Goal: Task Accomplishment & Management: Manage account settings

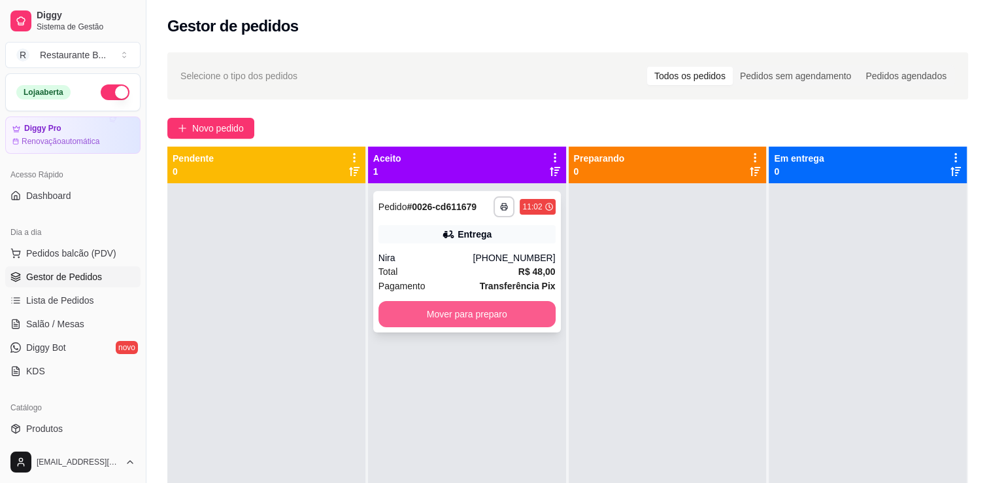
scroll to position [162, 0]
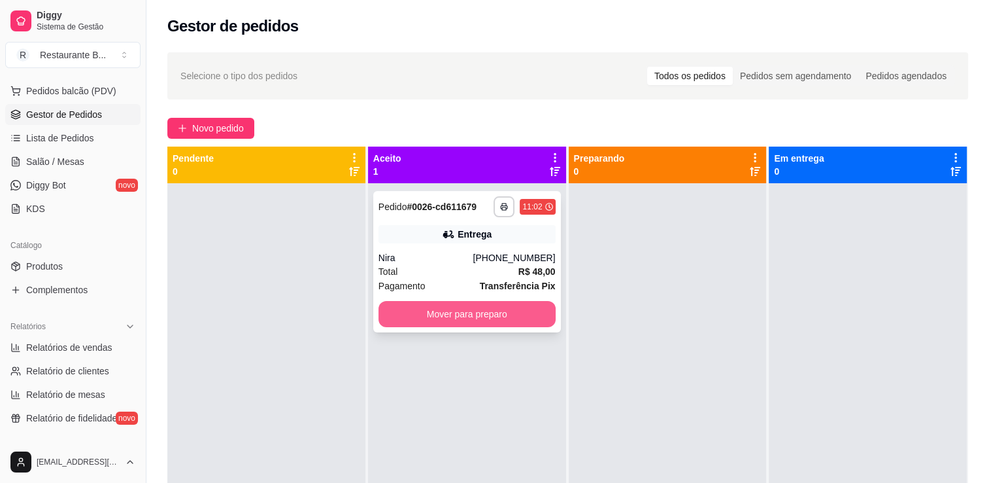
click at [490, 307] on button "Mover para preparo" at bounding box center [467, 314] width 177 height 26
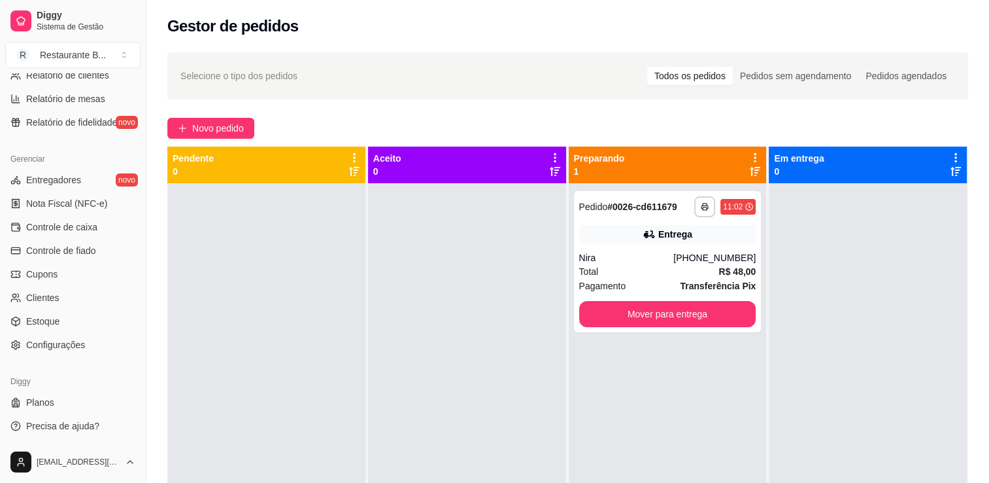
scroll to position [199, 0]
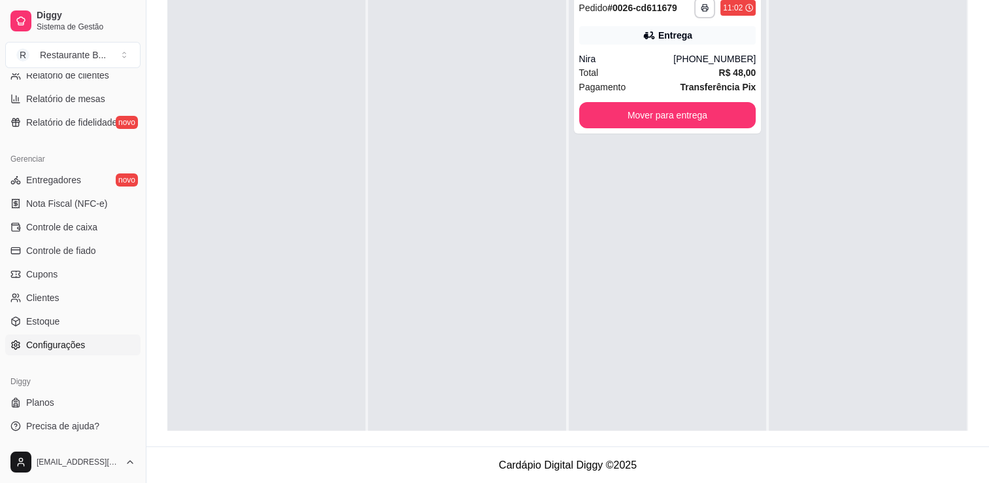
click at [64, 346] on span "Configurações" at bounding box center [55, 344] width 59 height 13
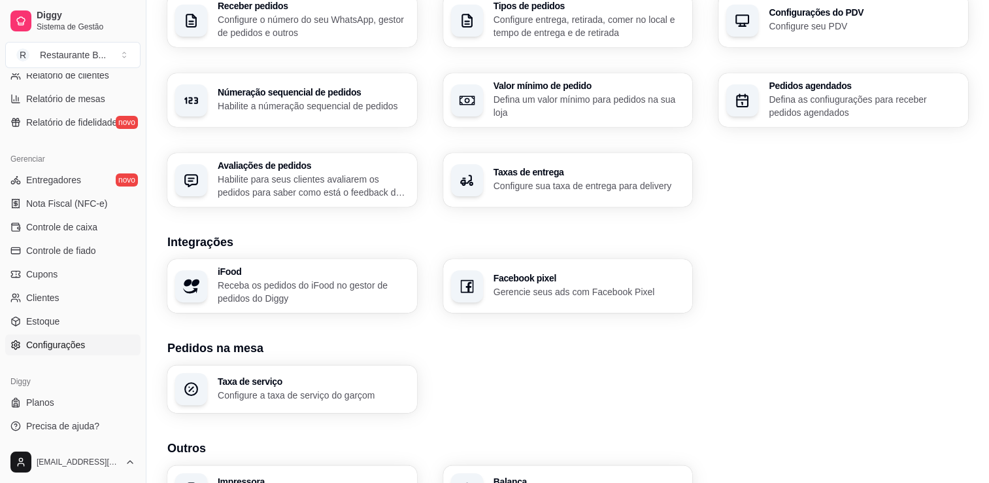
scroll to position [341, 0]
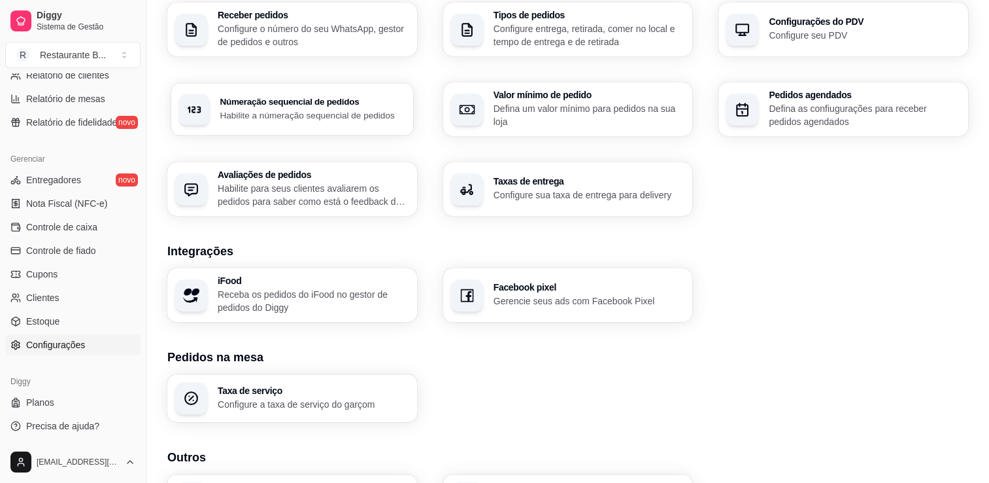
click at [356, 128] on div "Númeração sequencial de pedidos Habilite a númeração sequencial de pedidos" at bounding box center [292, 109] width 242 height 52
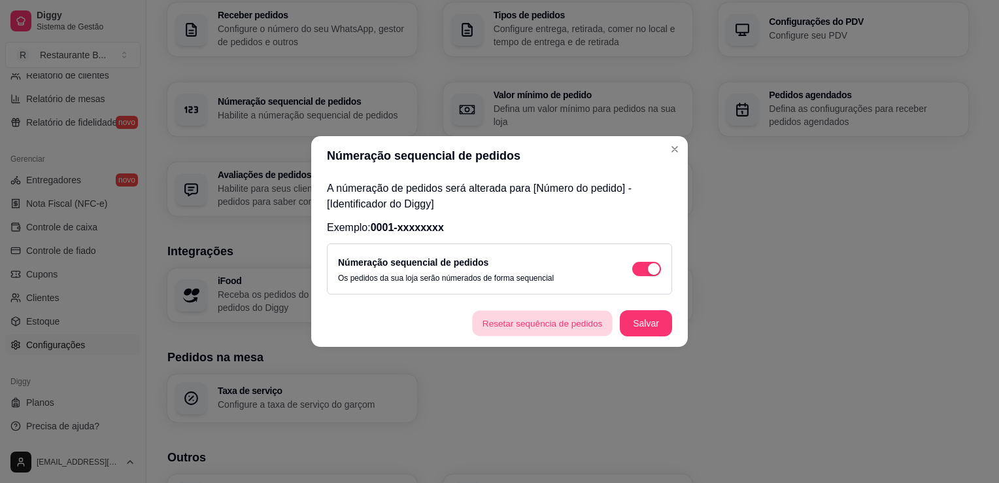
click at [573, 328] on button "Resetar sequência de pedidos" at bounding box center [542, 323] width 141 height 25
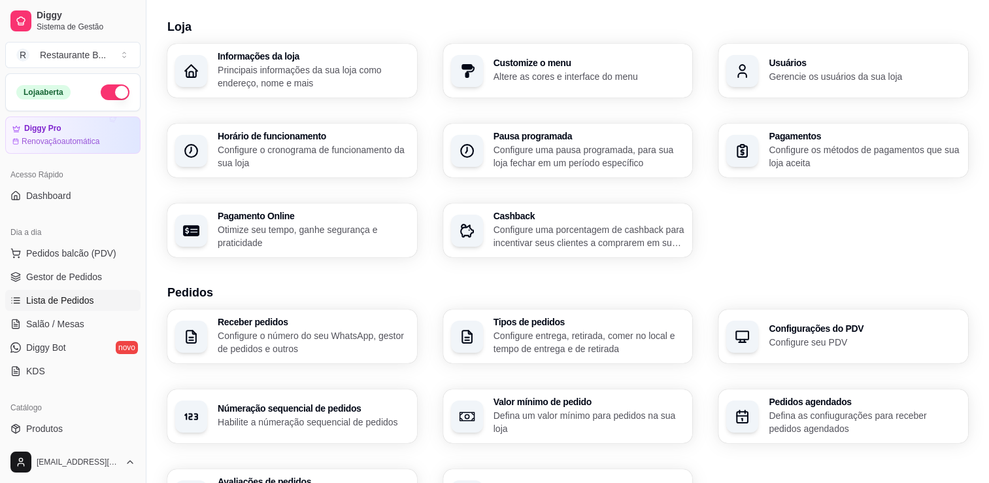
scroll to position [33, 0]
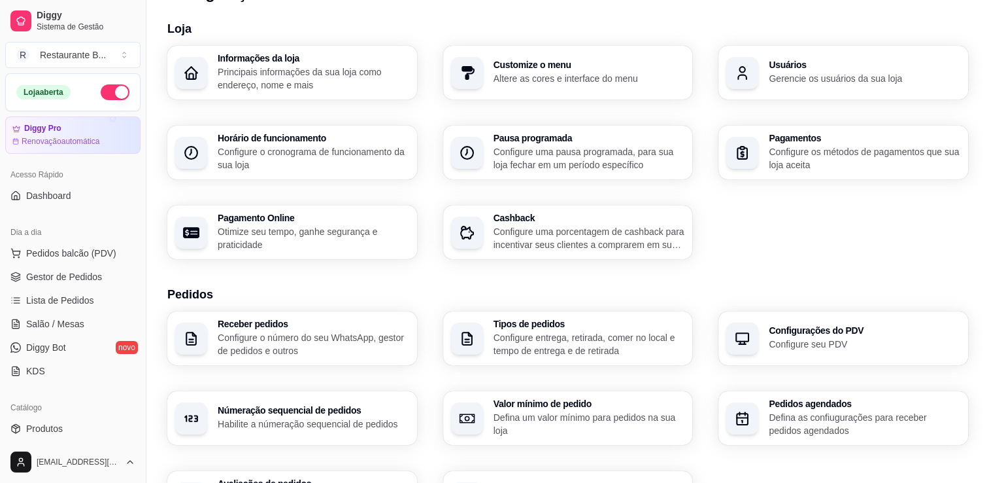
click at [106, 288] on ul "Pedidos balcão (PDV) Gestor de Pedidos Lista de Pedidos Salão / Mesas Diggy Bot…" at bounding box center [72, 312] width 135 height 139
click at [60, 280] on span "Gestor de Pedidos" at bounding box center [64, 276] width 76 height 13
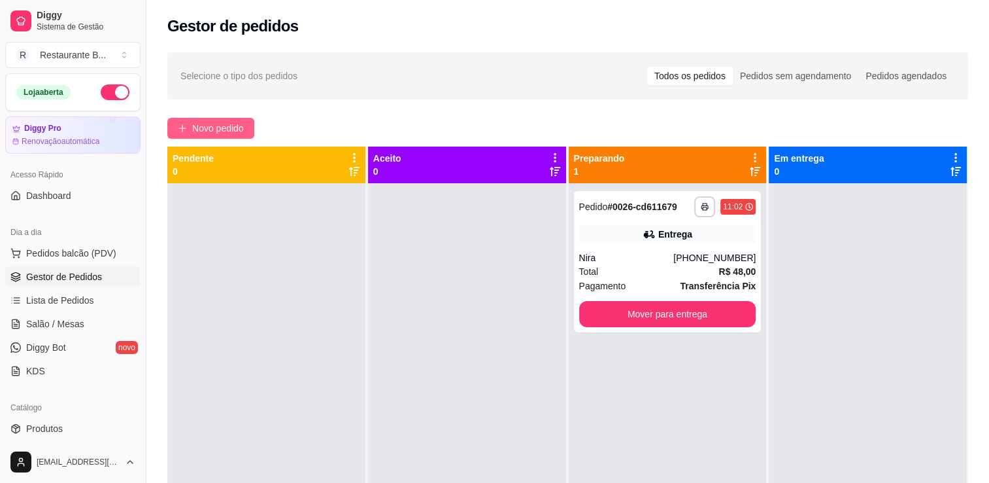
click at [225, 121] on span "Novo pedido" at bounding box center [218, 128] width 52 height 14
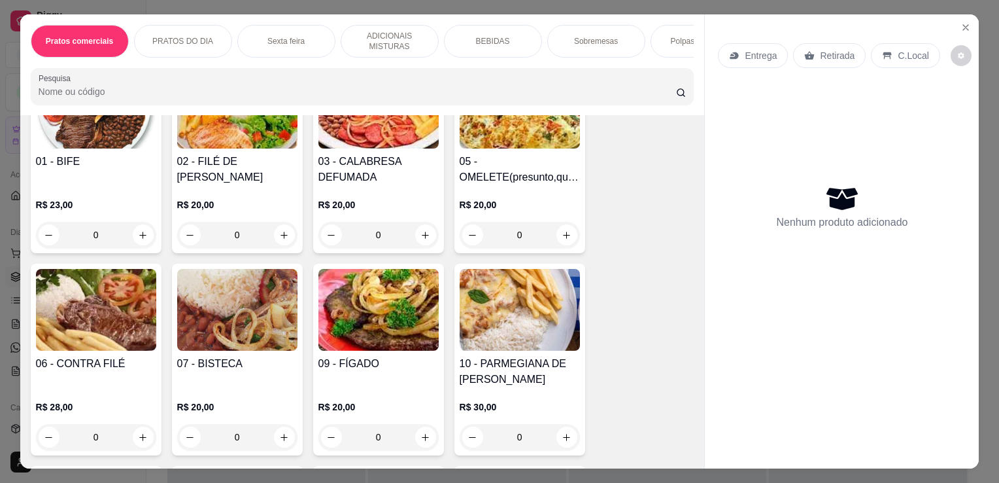
scroll to position [149, 0]
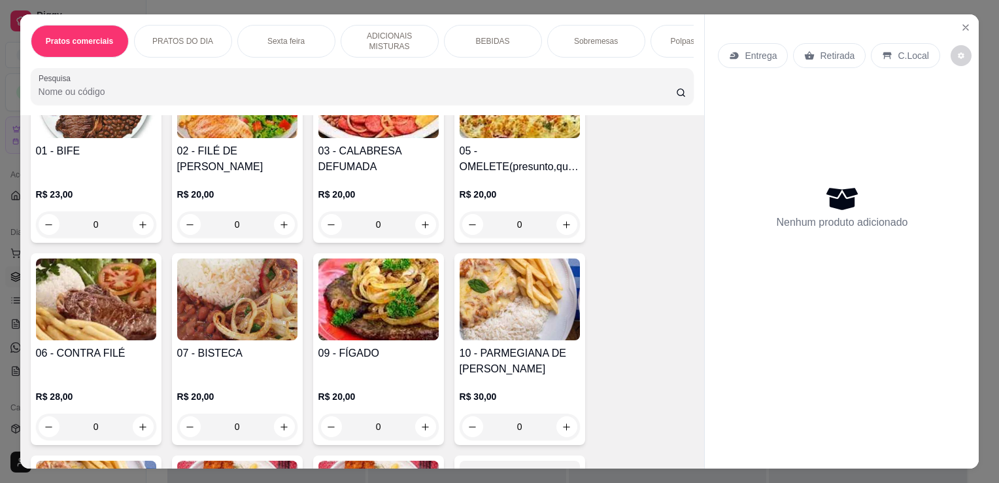
click at [562, 228] on div "0" at bounding box center [520, 224] width 120 height 26
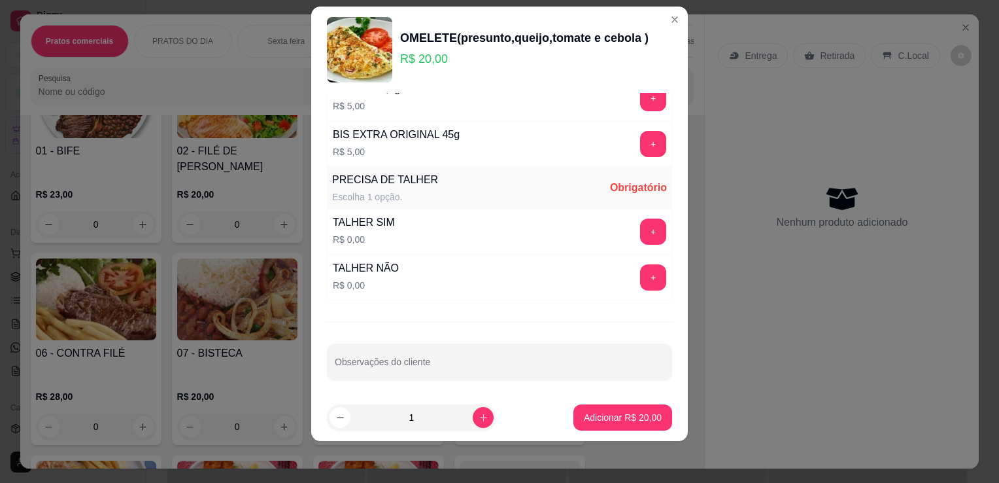
scroll to position [17, 0]
click at [641, 231] on button "+" at bounding box center [653, 232] width 25 height 25
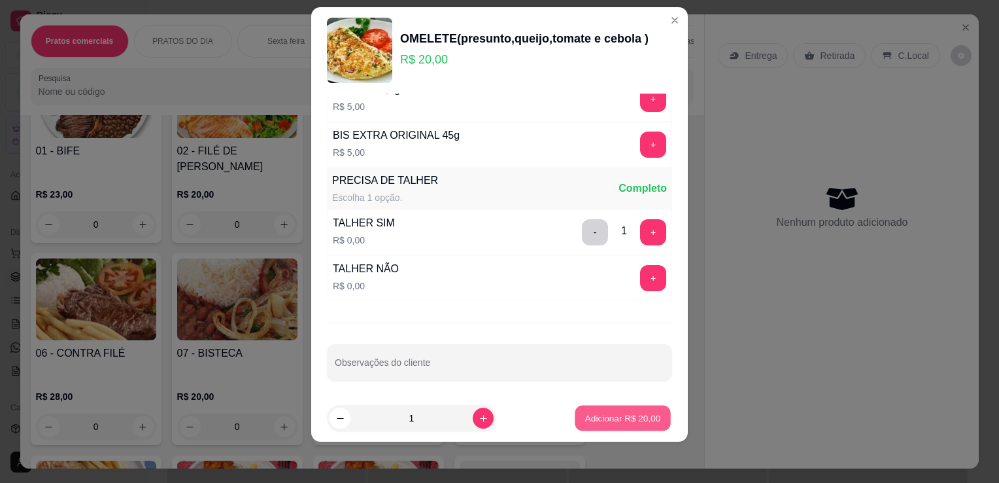
click at [609, 420] on p "Adicionar R$ 20,00" at bounding box center [623, 417] width 76 height 12
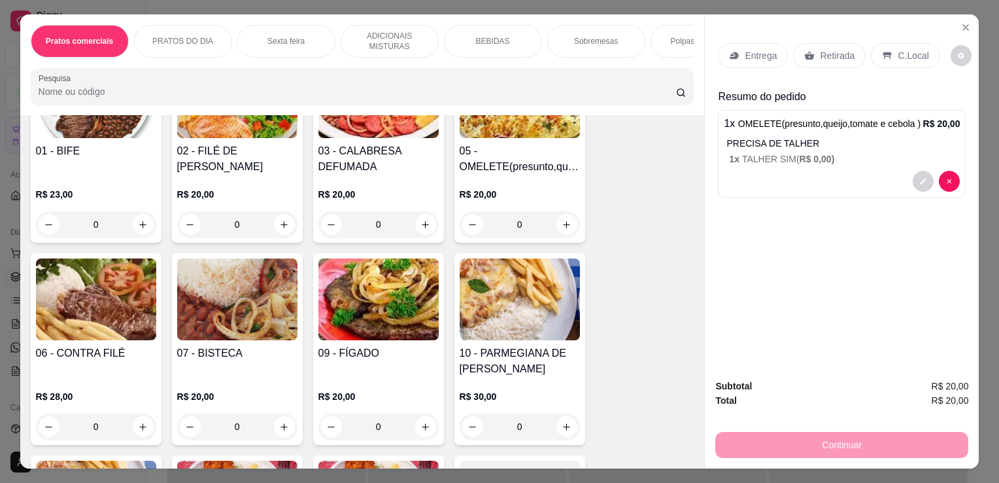
click at [761, 54] on p "Entrega" at bounding box center [761, 55] width 32 height 13
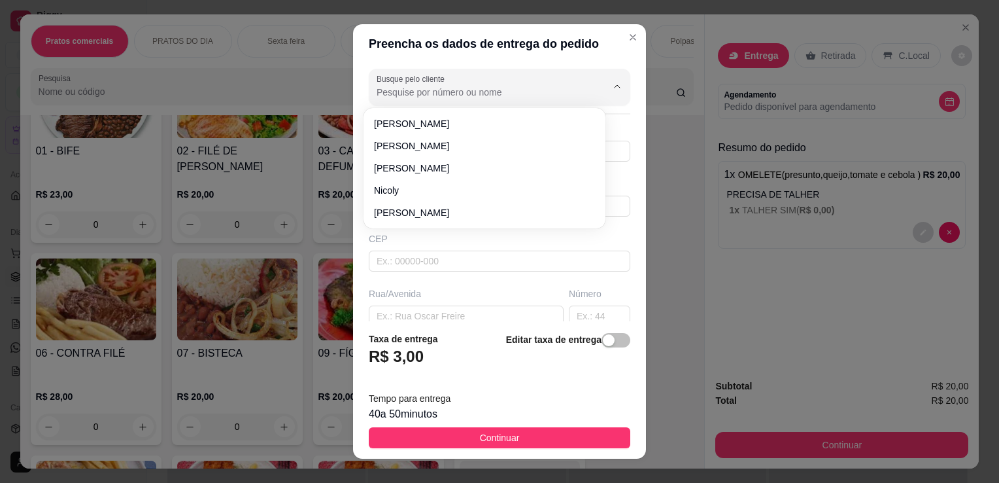
click at [473, 93] on input "Busque pelo cliente" at bounding box center [481, 92] width 209 height 13
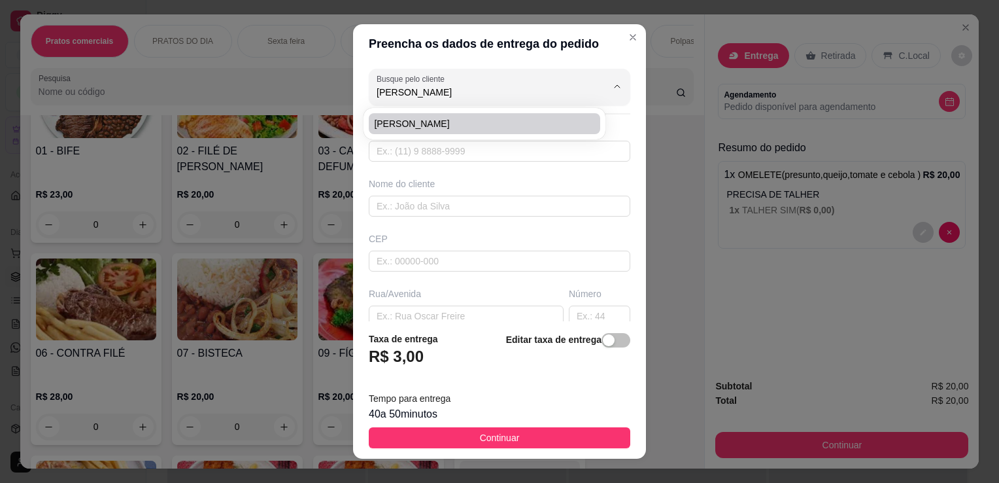
click at [474, 119] on span "[PERSON_NAME]" at bounding box center [478, 123] width 208 height 13
type input "[PERSON_NAME]"
type input "11996669746"
type input "[PERSON_NAME]"
type input "Cemitério"
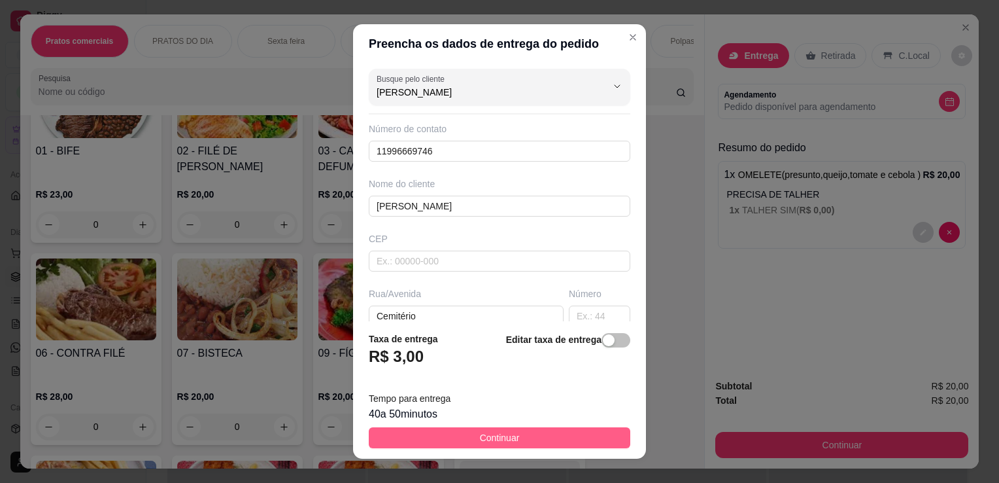
type input "[PERSON_NAME]"
click at [543, 446] on button "Continuar" at bounding box center [500, 437] width 262 height 21
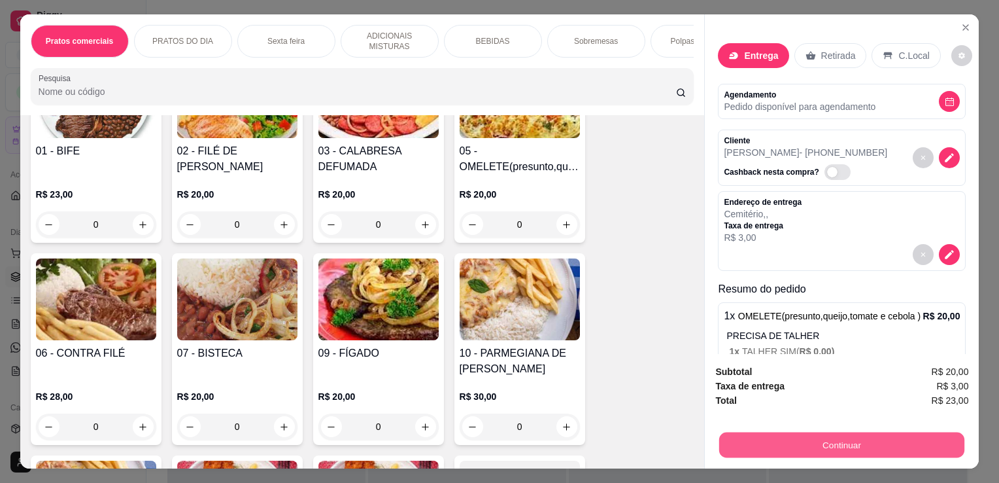
click at [727, 439] on button "Continuar" at bounding box center [841, 444] width 245 height 25
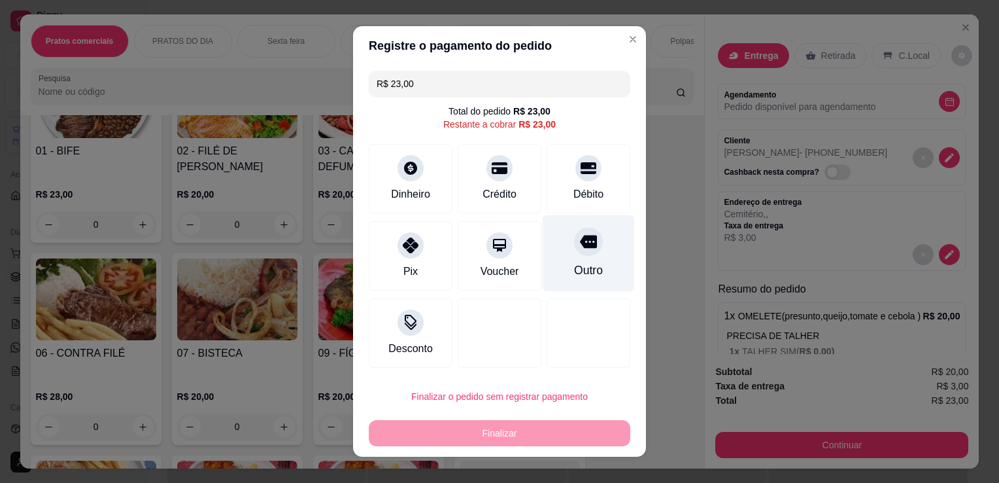
click at [580, 258] on div "Outro" at bounding box center [589, 253] width 92 height 76
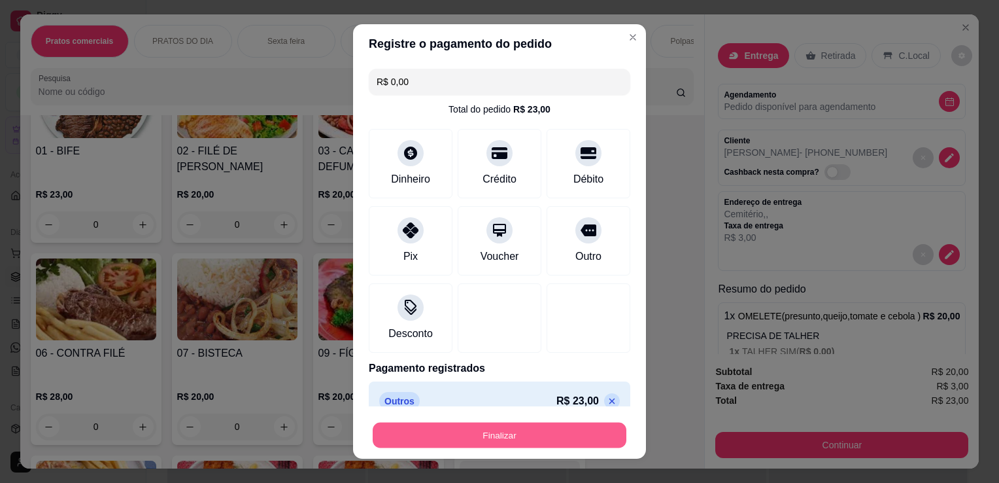
click at [585, 439] on button "Finalizar" at bounding box center [500, 434] width 254 height 25
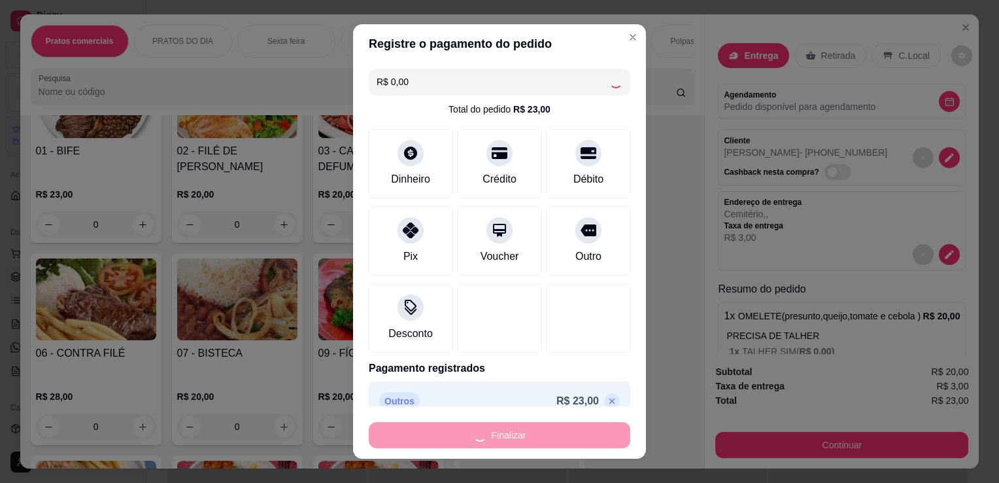
type input "-R$ 23,00"
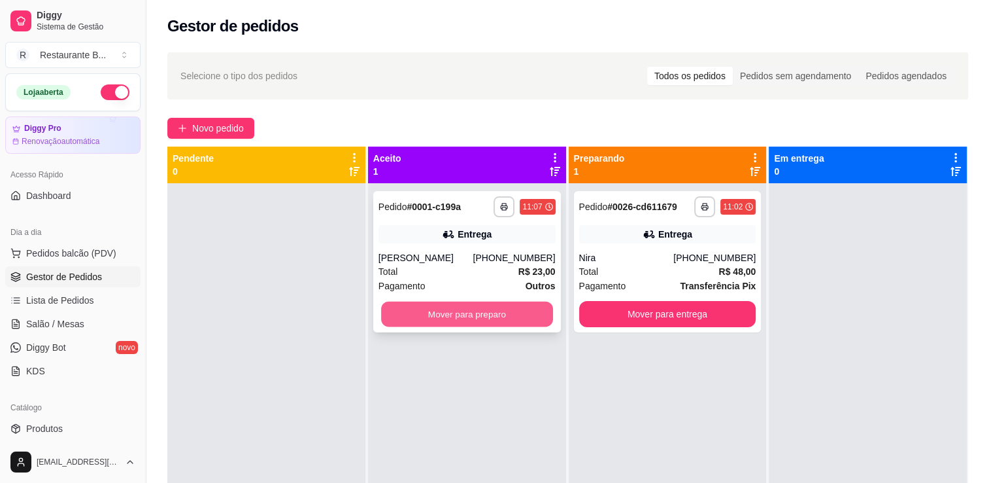
click at [471, 320] on button "Mover para preparo" at bounding box center [467, 313] width 172 height 25
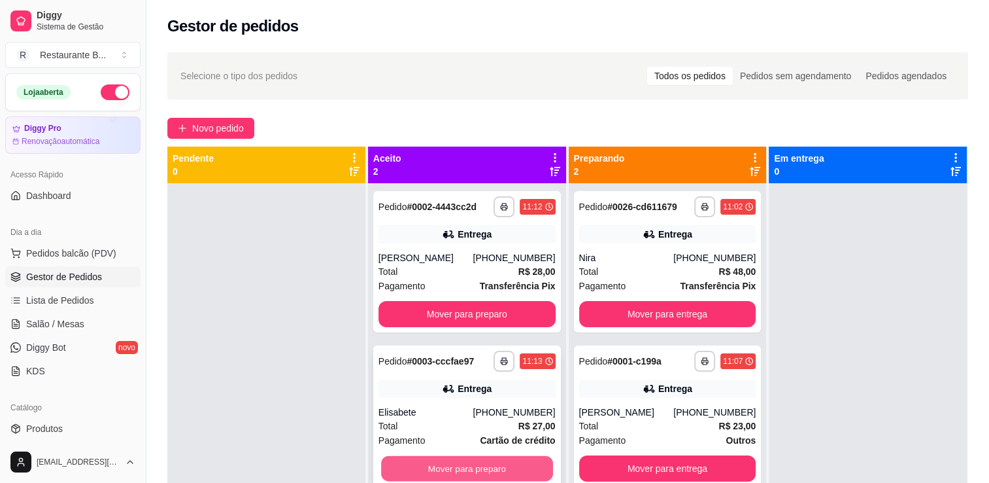
click at [468, 473] on button "Mover para preparo" at bounding box center [467, 468] width 172 height 25
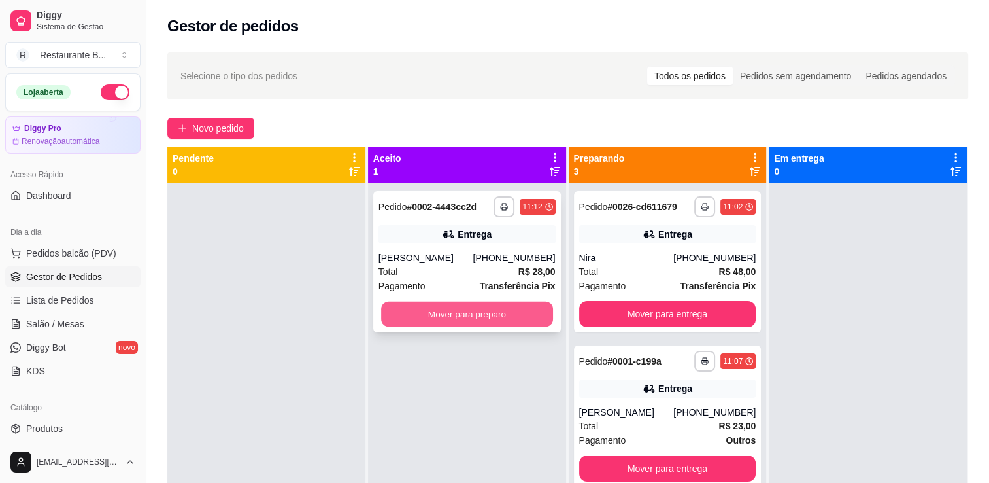
click at [469, 322] on button "Mover para preparo" at bounding box center [467, 313] width 172 height 25
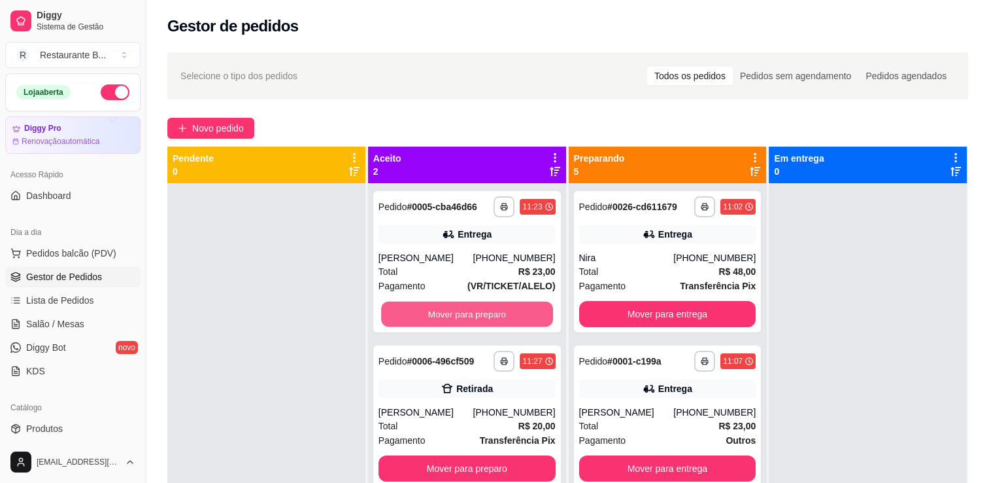
click at [469, 322] on button "Mover para preparo" at bounding box center [467, 313] width 172 height 25
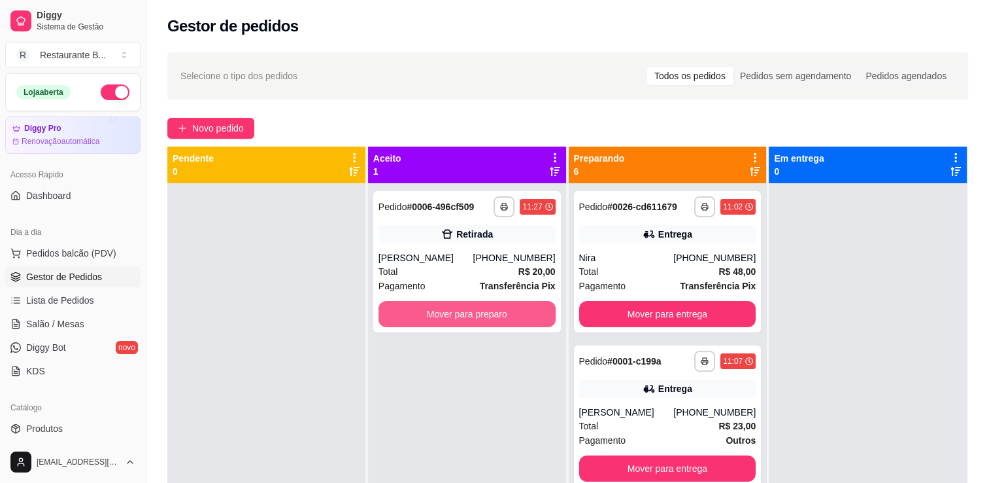
click at [469, 322] on button "Mover para preparo" at bounding box center [467, 314] width 177 height 26
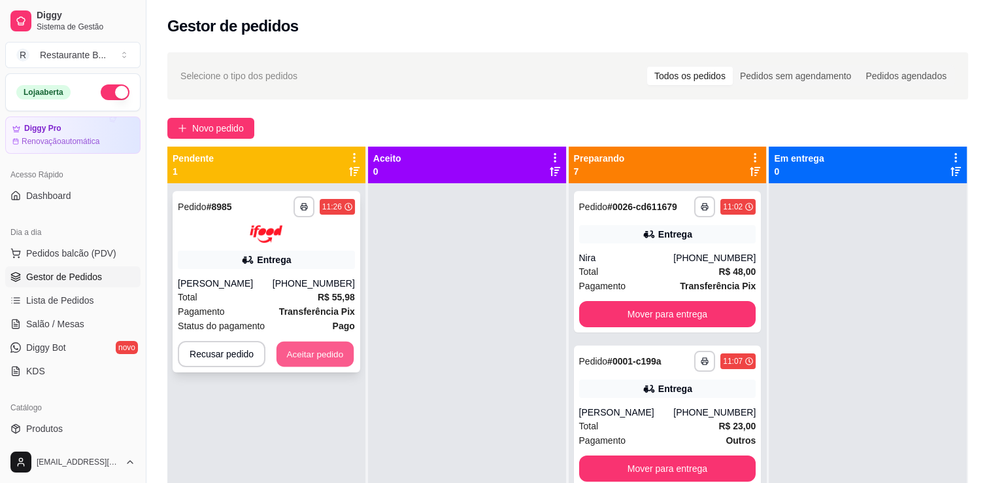
click at [316, 357] on button "Aceitar pedido" at bounding box center [315, 353] width 77 height 25
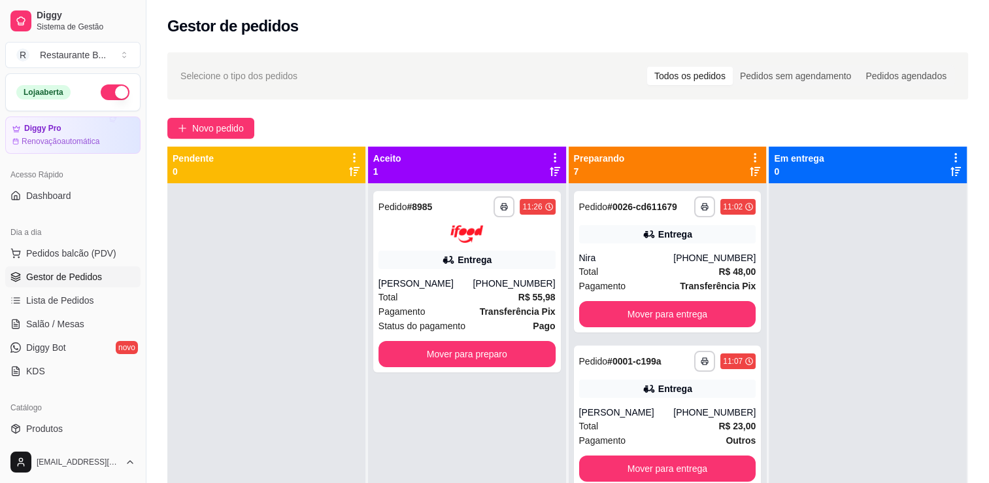
click at [549, 159] on icon at bounding box center [555, 158] width 12 height 12
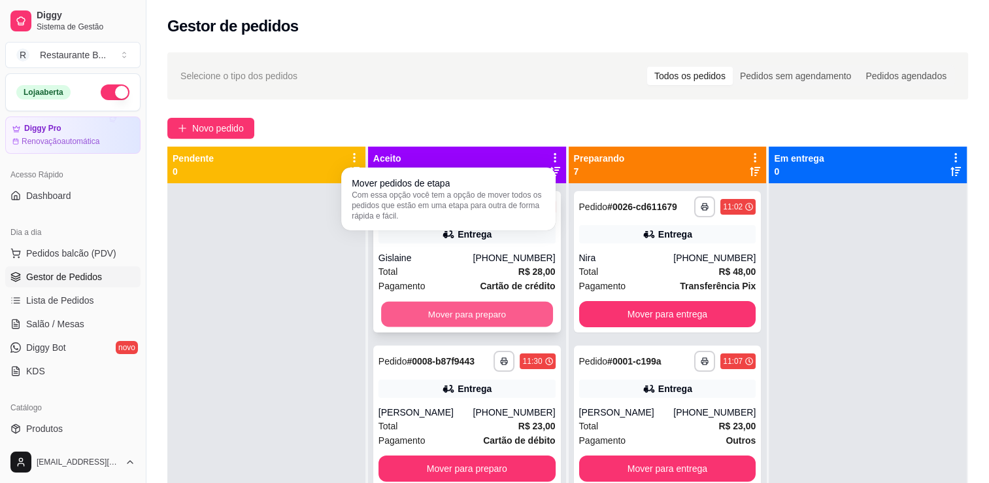
click at [472, 318] on button "Mover para preparo" at bounding box center [467, 313] width 172 height 25
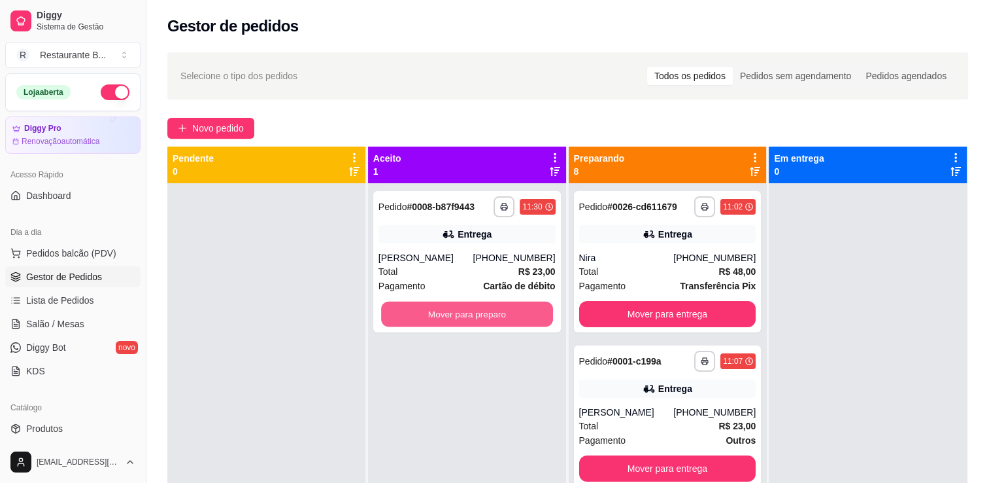
click at [472, 318] on button "Mover para preparo" at bounding box center [467, 313] width 172 height 25
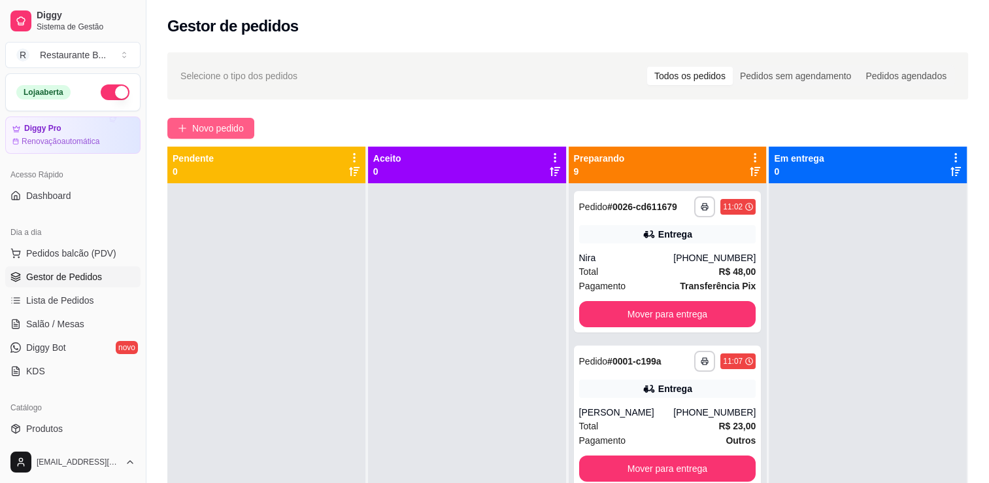
click at [214, 137] on button "Novo pedido" at bounding box center [210, 128] width 87 height 21
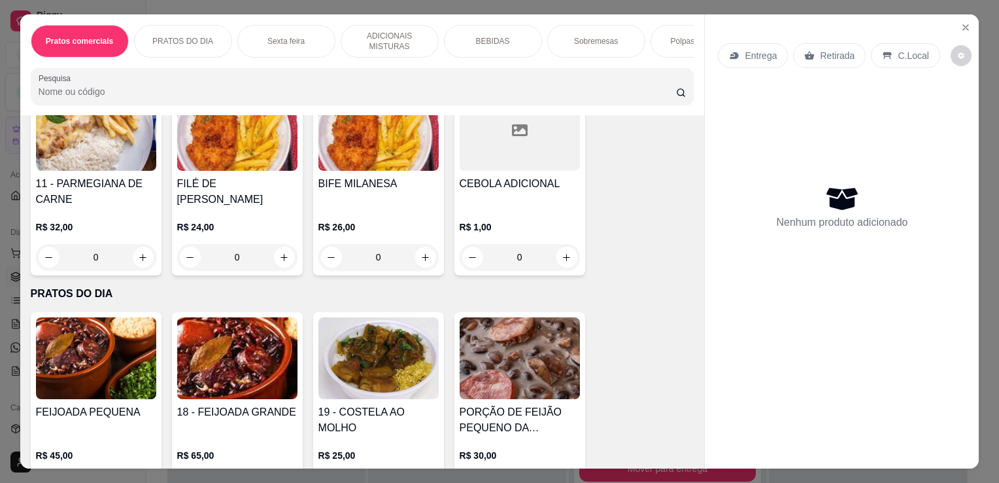
scroll to position [280, 0]
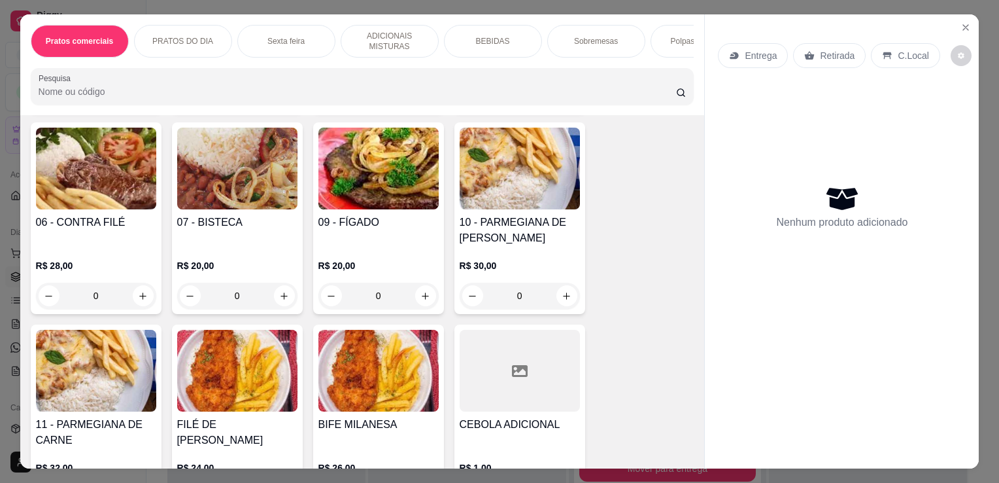
click at [562, 299] on div "0" at bounding box center [520, 295] width 120 height 26
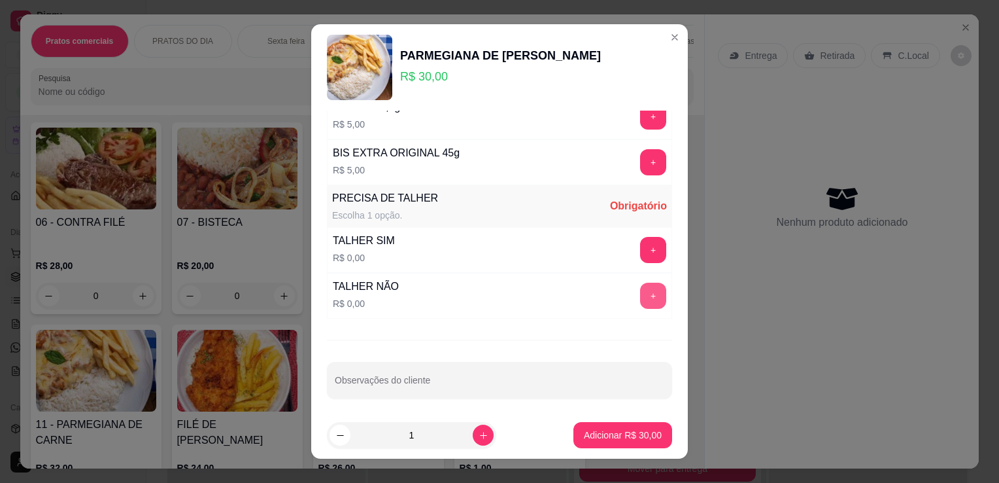
scroll to position [652, 0]
click at [641, 254] on button "+" at bounding box center [653, 250] width 25 height 25
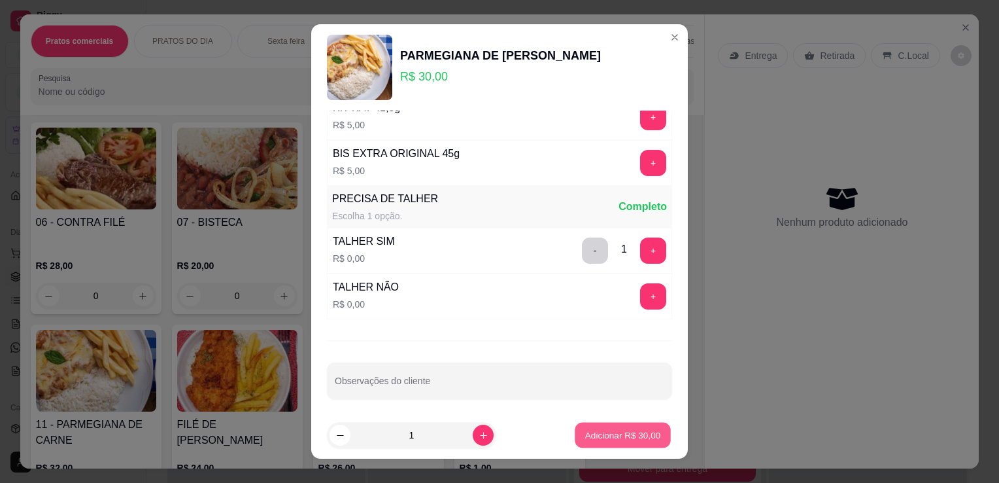
click at [612, 430] on p "Adicionar R$ 30,00" at bounding box center [623, 434] width 76 height 12
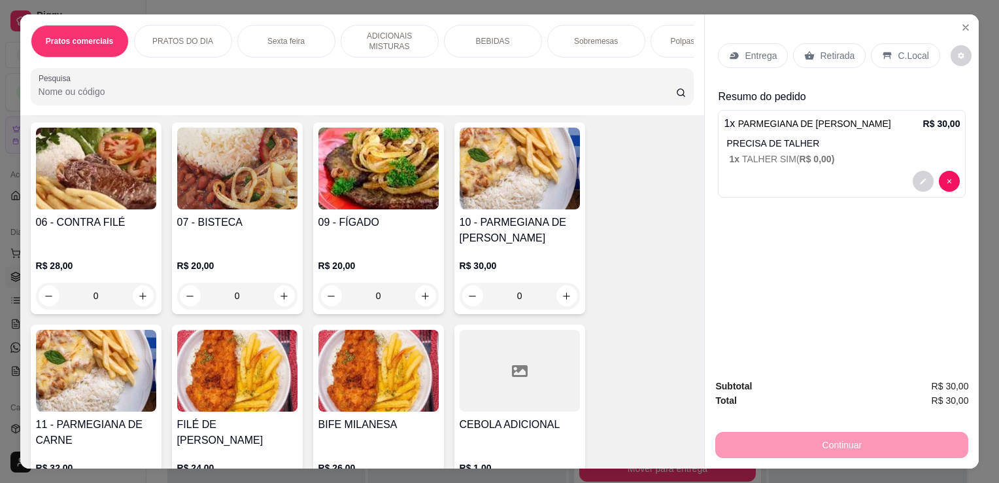
click at [753, 60] on div "Entrega" at bounding box center [753, 55] width 70 height 25
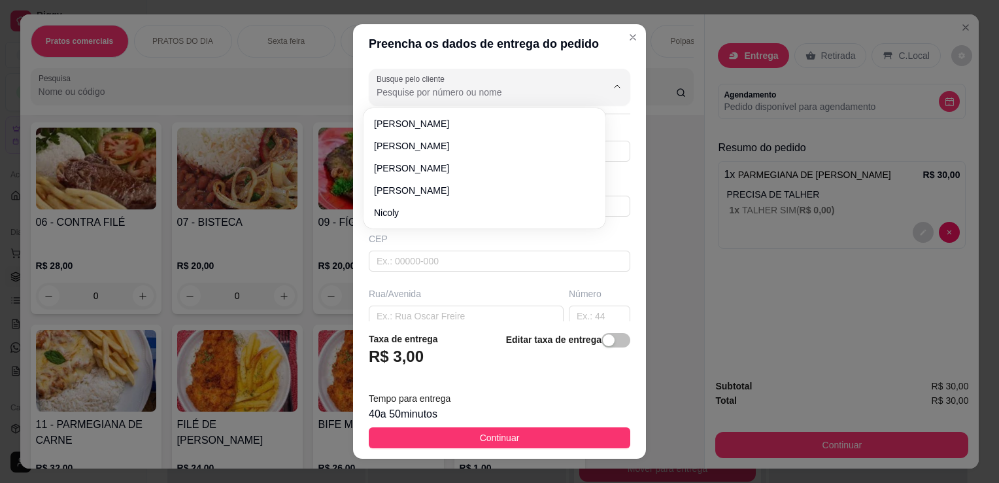
click at [512, 92] on input "Busque pelo cliente" at bounding box center [481, 92] width 209 height 13
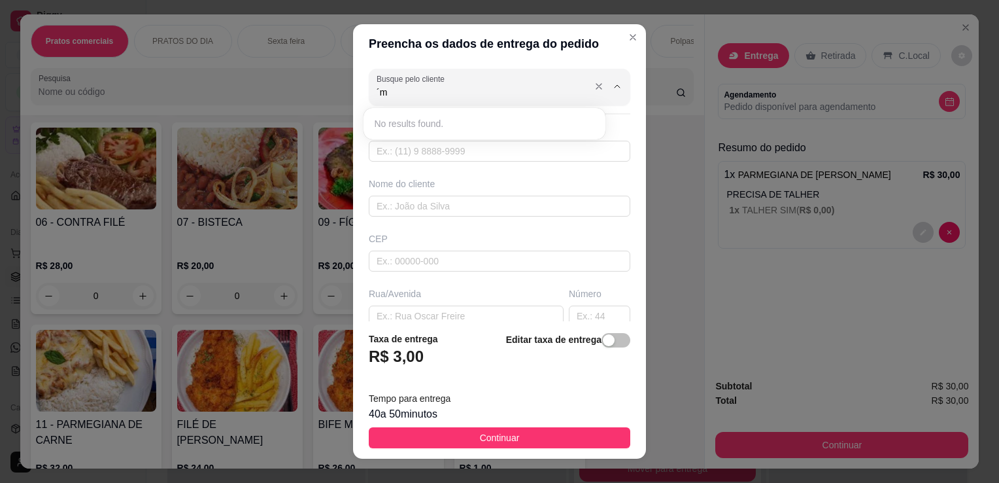
type input "´"
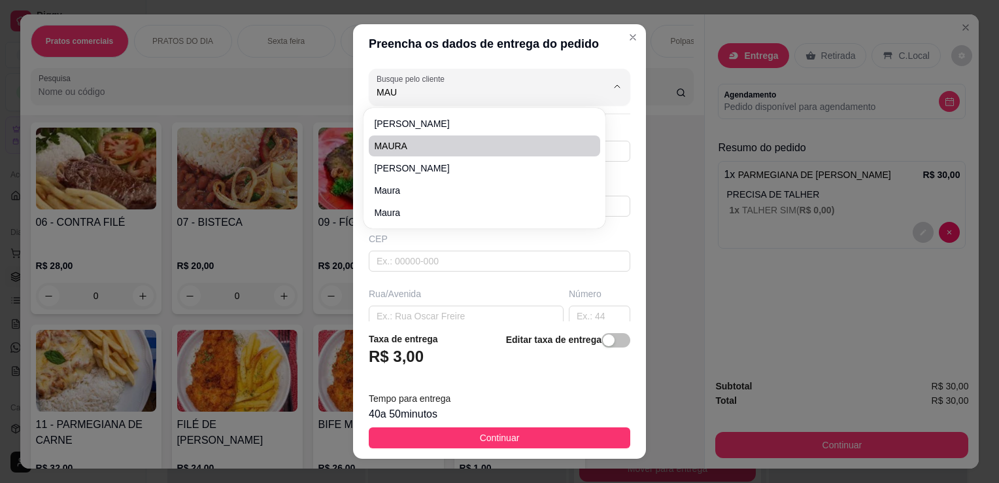
click at [479, 154] on li "MAURA" at bounding box center [484, 145] width 231 height 21
type input "MAURA"
type input "978245216"
type input "MAURA"
type input "SALONGONGOS FIORELLI"
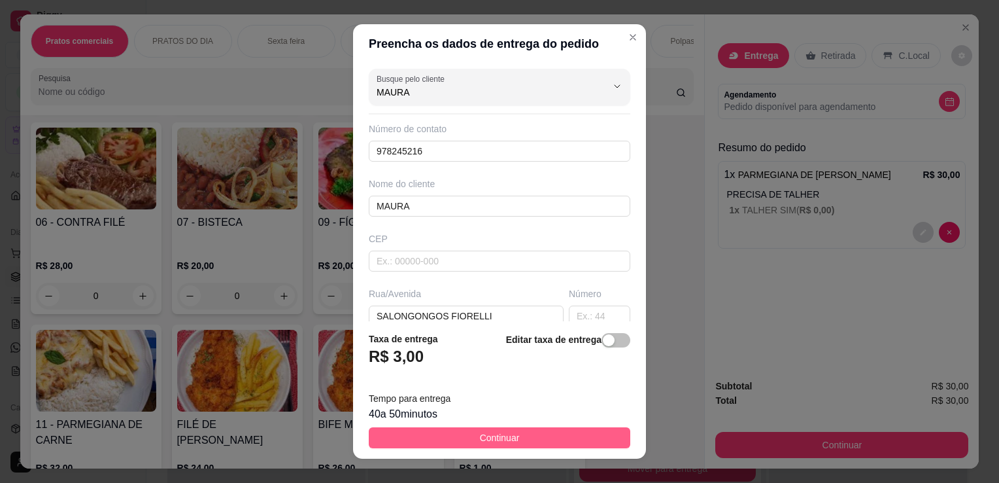
type input "MAURA"
click at [538, 430] on button "Continuar" at bounding box center [500, 437] width 262 height 21
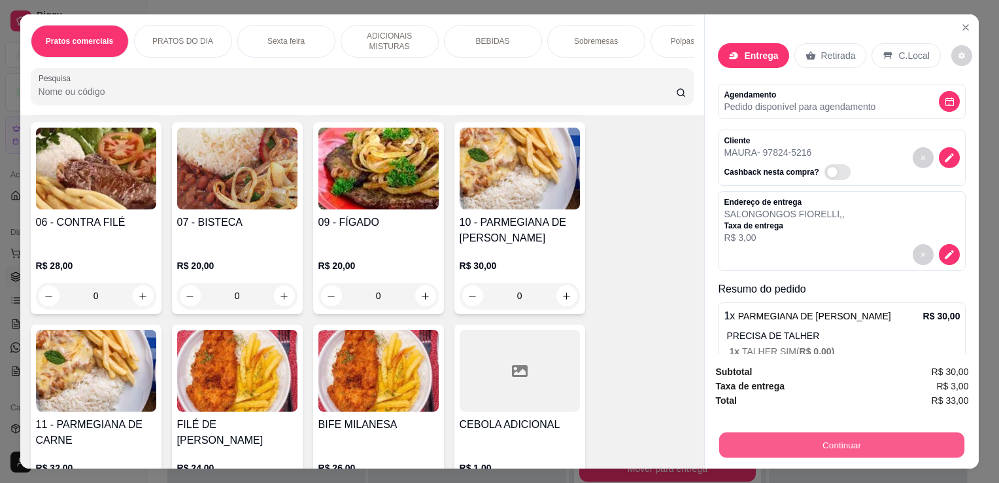
click at [772, 434] on button "Continuar" at bounding box center [841, 444] width 245 height 25
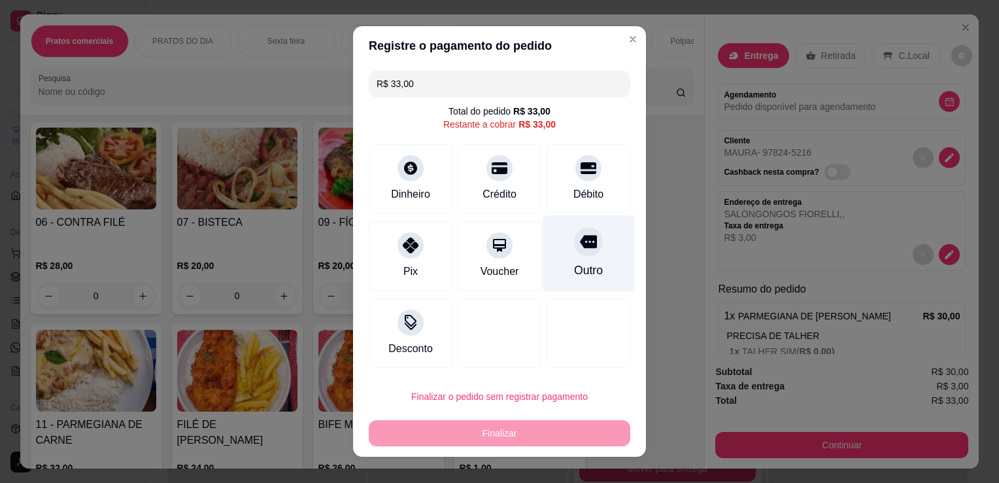
click at [582, 245] on icon at bounding box center [588, 241] width 17 height 13
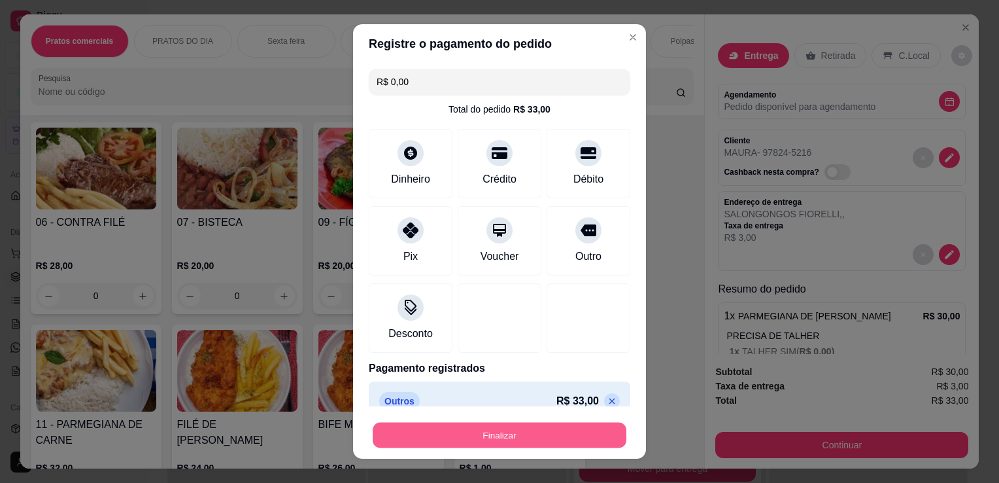
click at [546, 443] on button "Finalizar" at bounding box center [500, 434] width 254 height 25
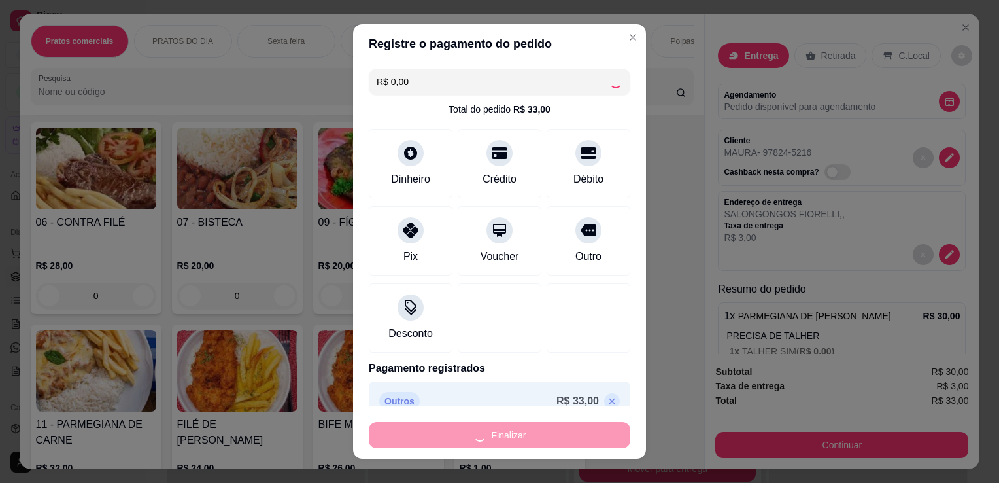
type input "-R$ 33,00"
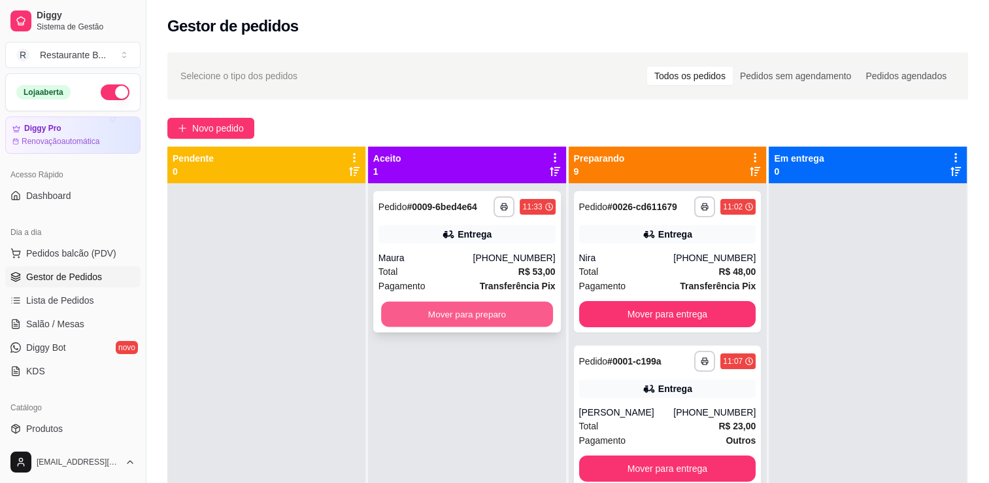
click at [449, 310] on button "Mover para preparo" at bounding box center [467, 313] width 172 height 25
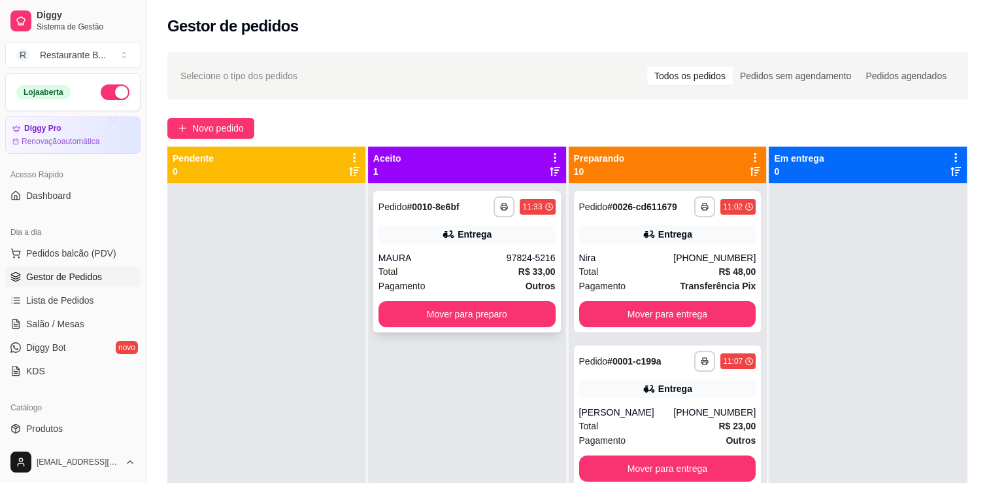
click at [454, 282] on div "Pagamento Outros" at bounding box center [467, 286] width 177 height 14
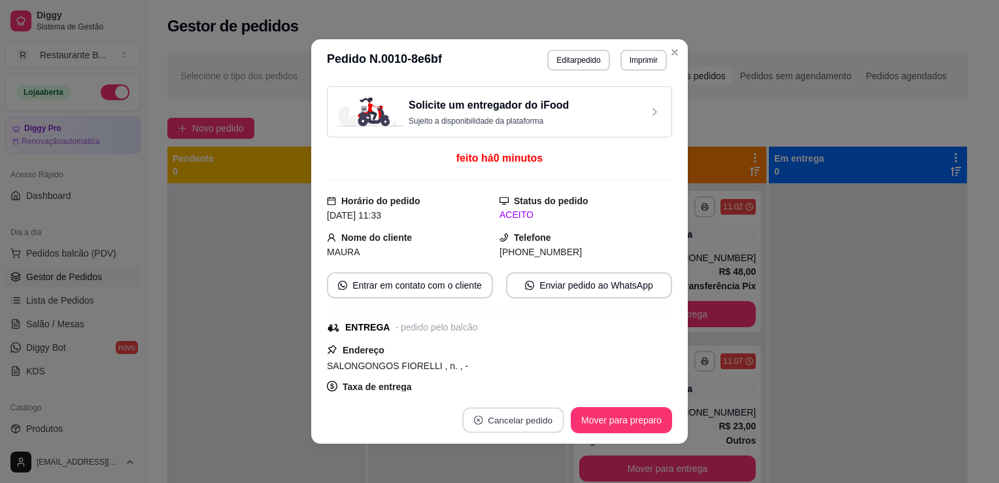
click at [527, 420] on button "Cancelar pedido" at bounding box center [512, 419] width 101 height 25
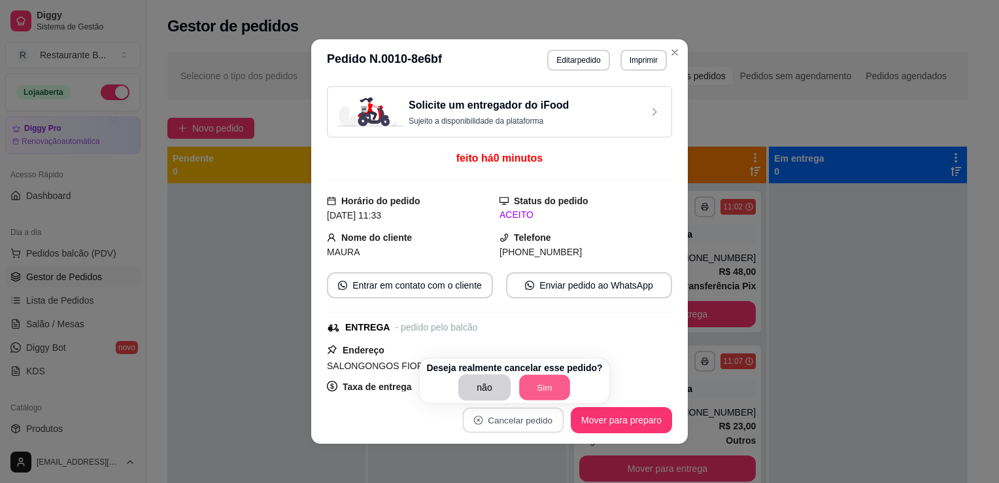
click at [542, 388] on button "Sim" at bounding box center [544, 387] width 51 height 25
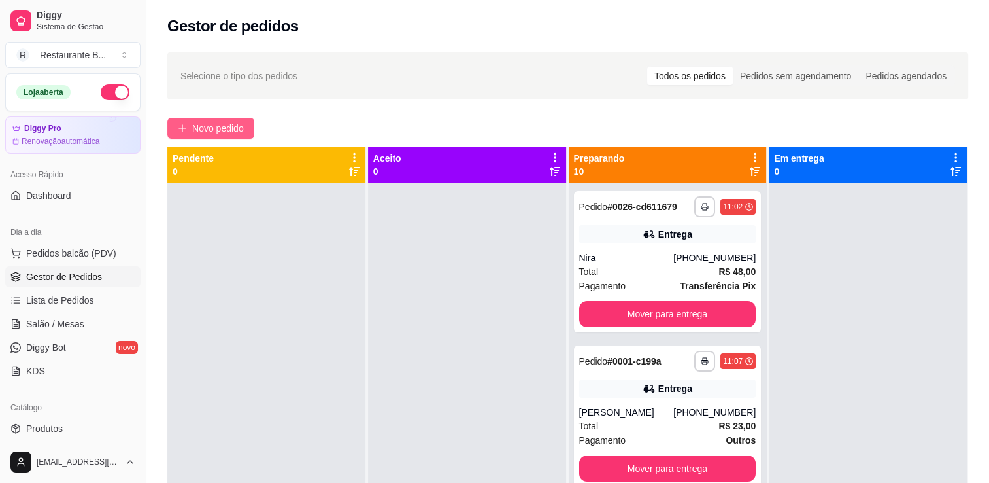
click at [223, 127] on span "Novo pedido" at bounding box center [218, 128] width 52 height 14
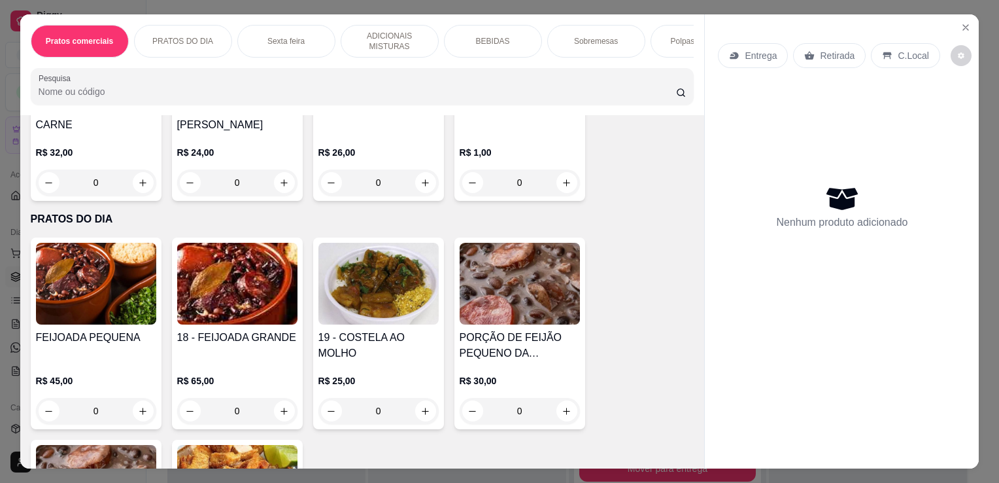
scroll to position [596, 0]
click at [418, 416] on div "0" at bounding box center [378, 410] width 120 height 26
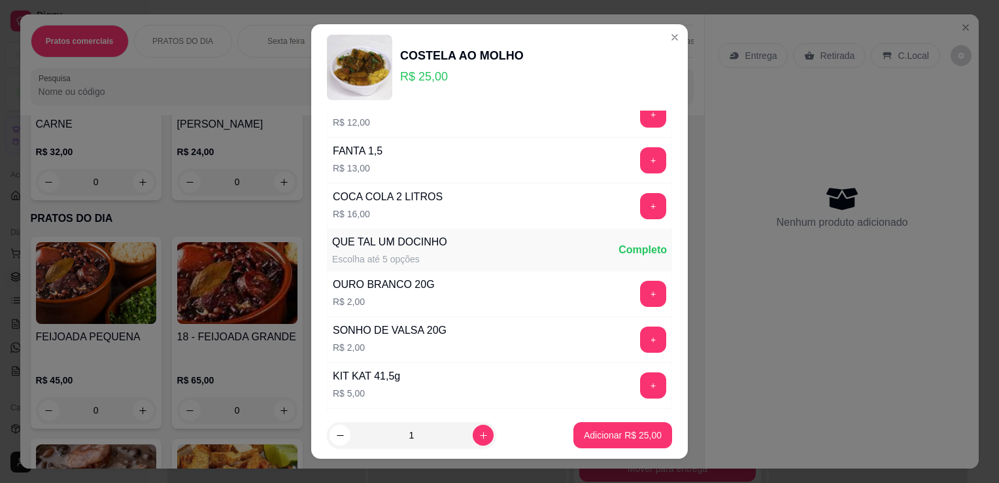
scroll to position [653, 0]
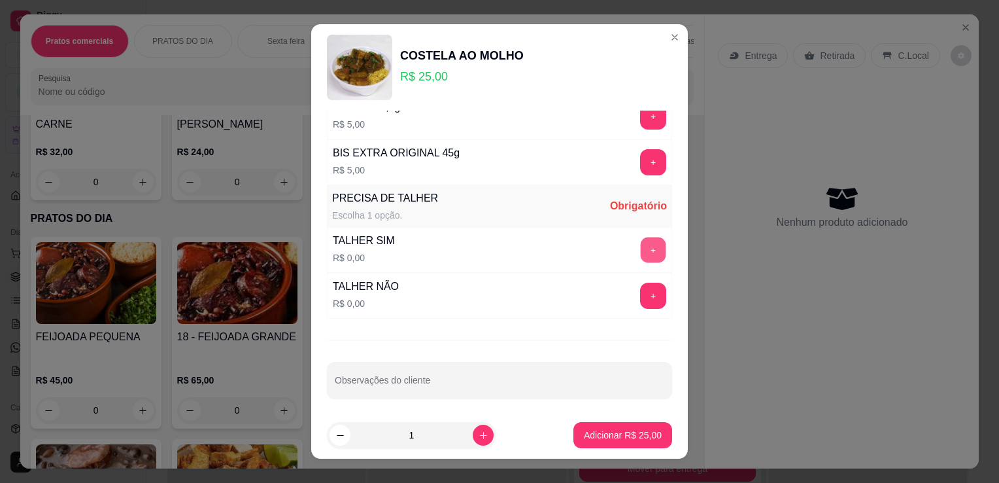
click at [641, 248] on button "+" at bounding box center [653, 249] width 25 height 25
click at [630, 441] on p "Adicionar R$ 25,00" at bounding box center [623, 434] width 76 height 12
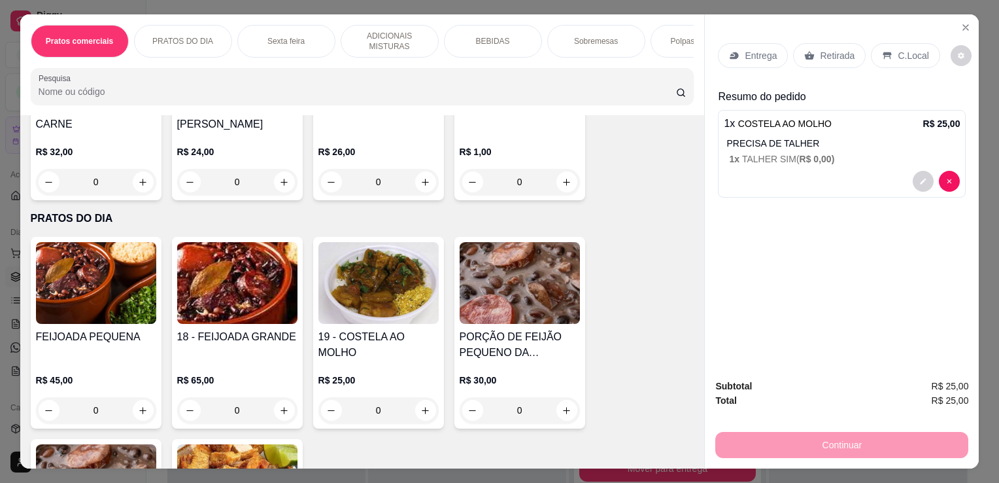
click at [732, 56] on div "Entrega" at bounding box center [753, 55] width 70 height 25
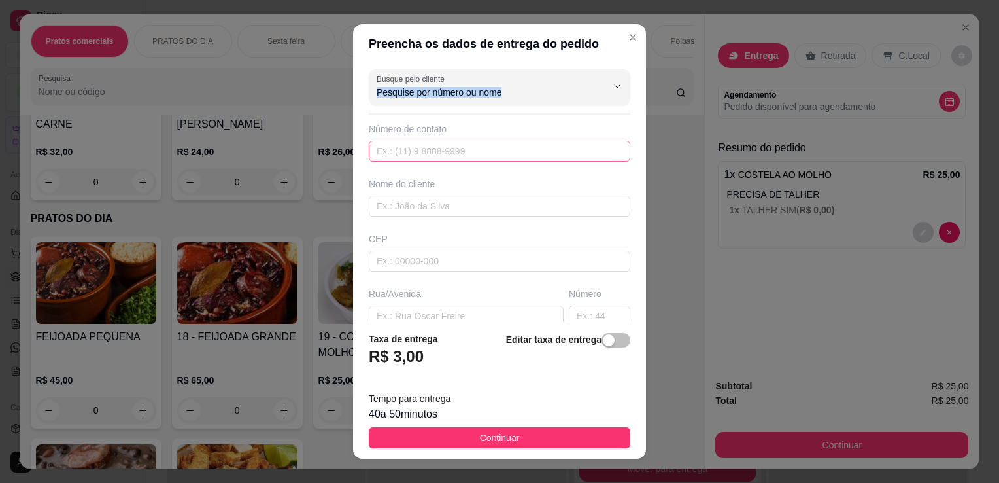
drag, startPoint x: 489, startPoint y: 101, endPoint x: 467, endPoint y: 141, distance: 45.3
click at [467, 141] on div "Busque pelo cliente Número de contato Nome do cliente CEP Rua/[GEOGRAPHIC_DATA]" at bounding box center [499, 192] width 293 height 258
click at [467, 141] on input "text" at bounding box center [500, 151] width 262 height 21
type input "119 83596-2439"
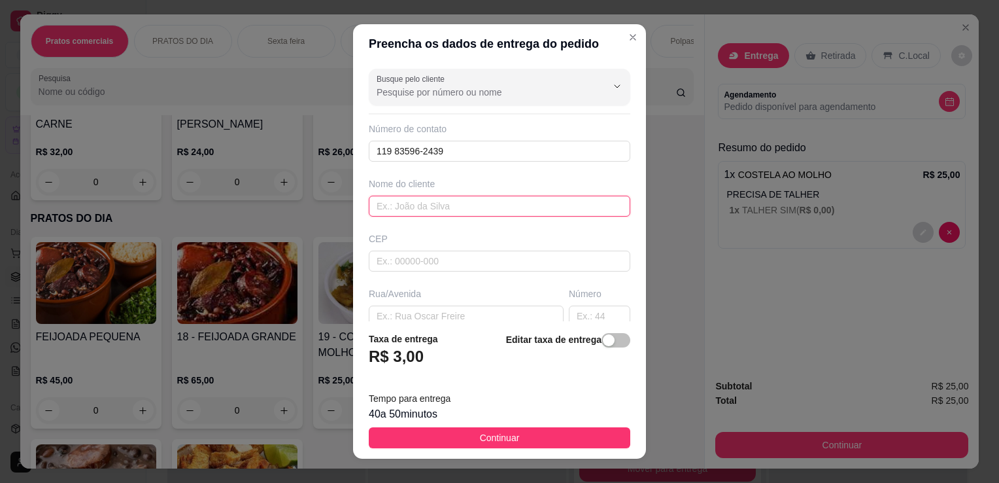
click at [440, 197] on input "text" at bounding box center [500, 205] width 262 height 21
type input "C"
type input "CLEIDE"
click at [410, 314] on input "text" at bounding box center [466, 315] width 195 height 21
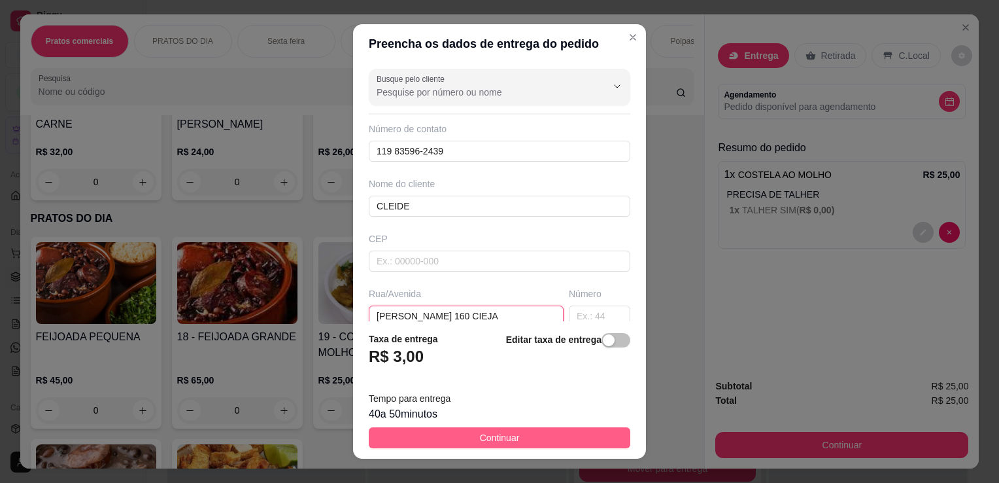
type input "[PERSON_NAME] 160 CIEJA"
click at [551, 435] on button "Continuar" at bounding box center [500, 437] width 262 height 21
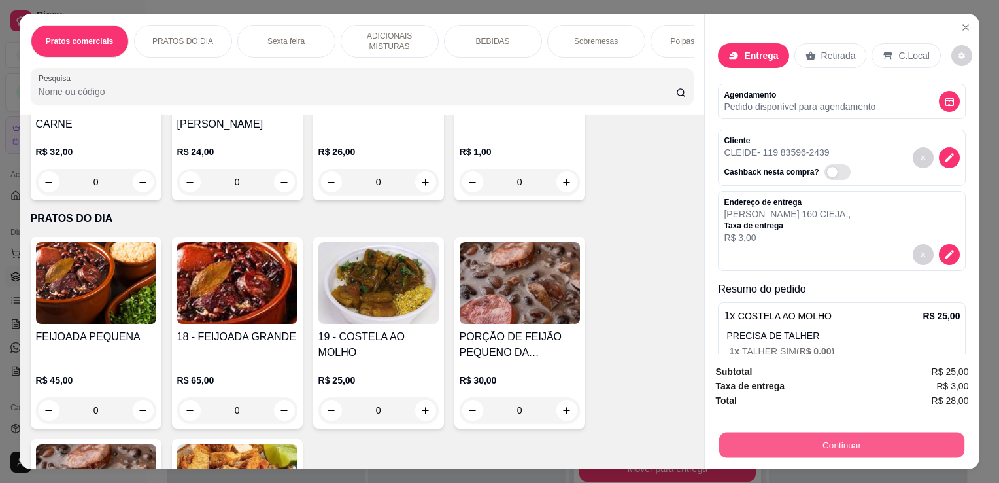
click at [838, 441] on button "Continuar" at bounding box center [841, 444] width 245 height 25
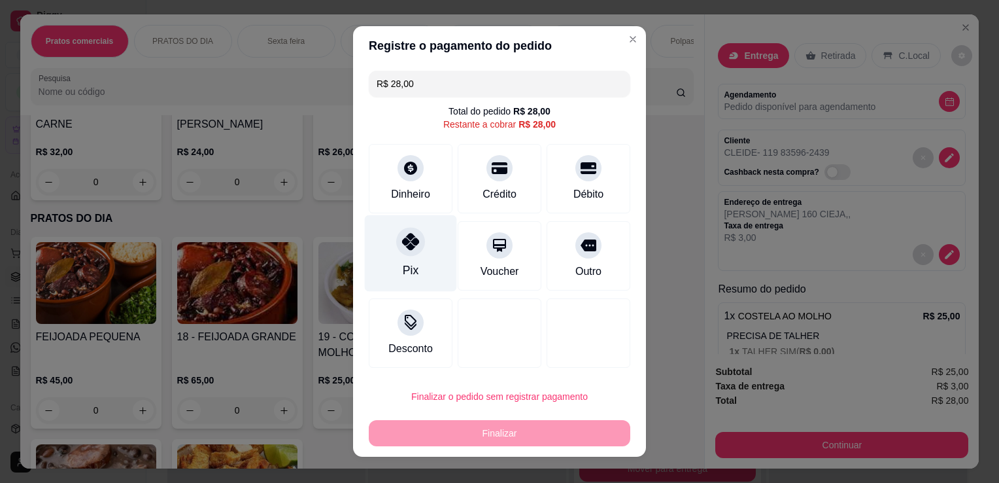
click at [406, 263] on div "Pix" at bounding box center [411, 270] width 16 height 17
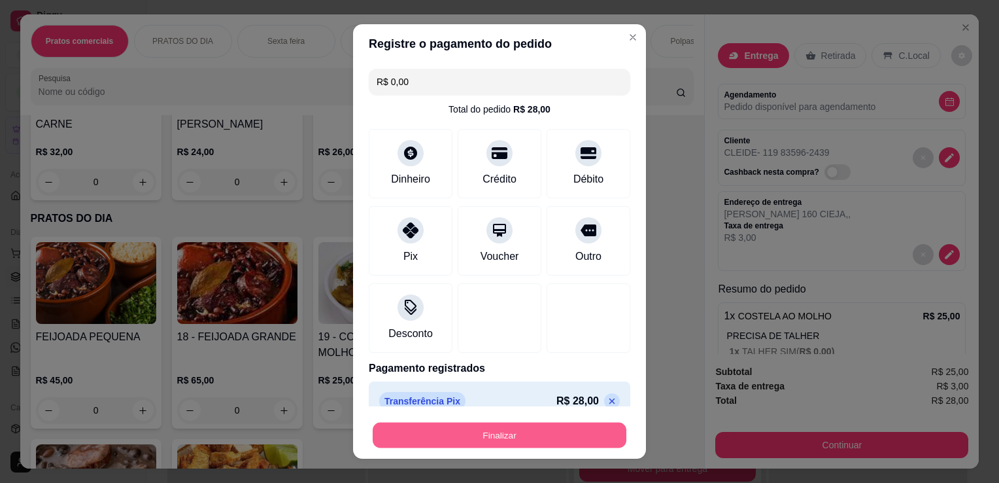
click at [588, 434] on button "Finalizar" at bounding box center [500, 434] width 254 height 25
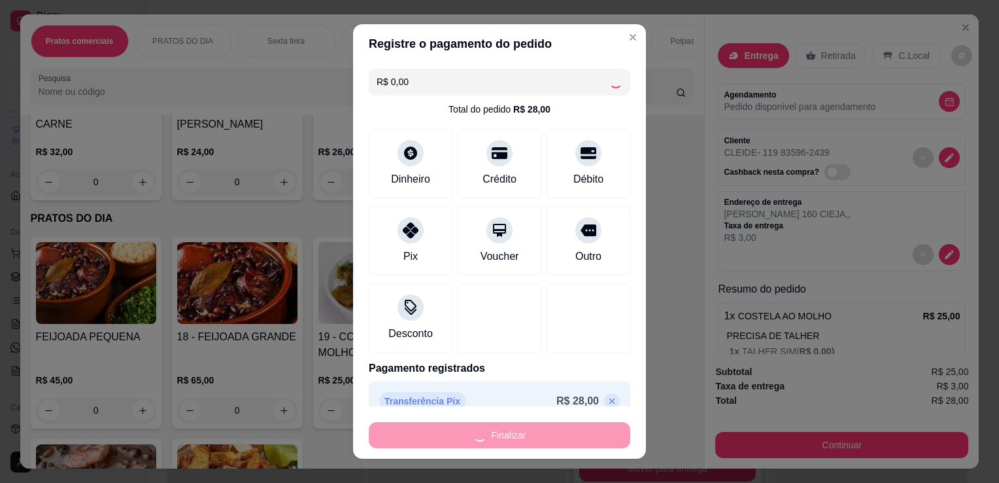
type input "-R$ 28,00"
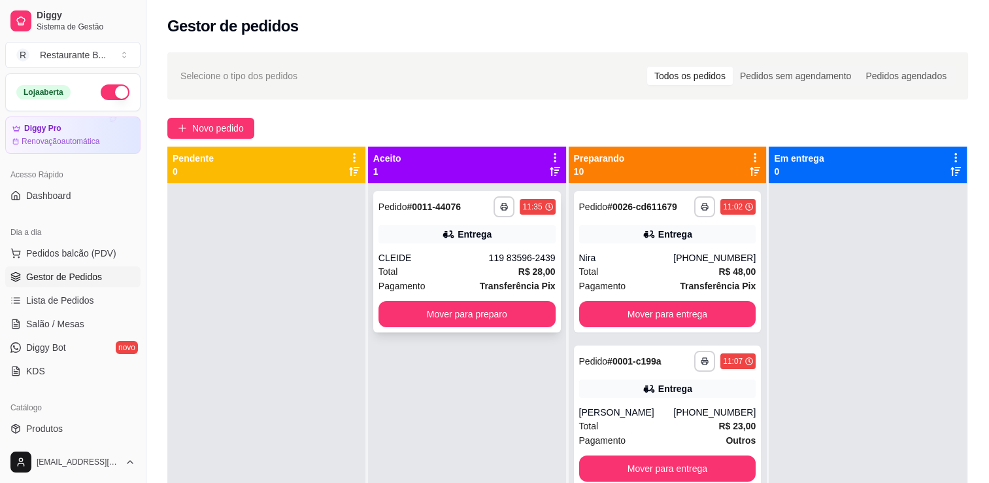
click at [493, 271] on div "Total R$ 28,00" at bounding box center [467, 271] width 177 height 14
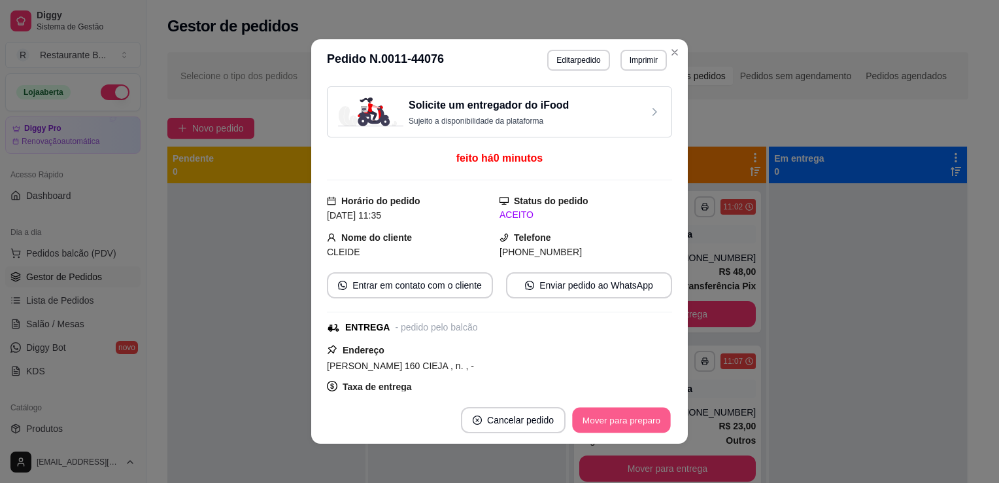
click at [589, 424] on button "Mover para preparo" at bounding box center [621, 419] width 98 height 25
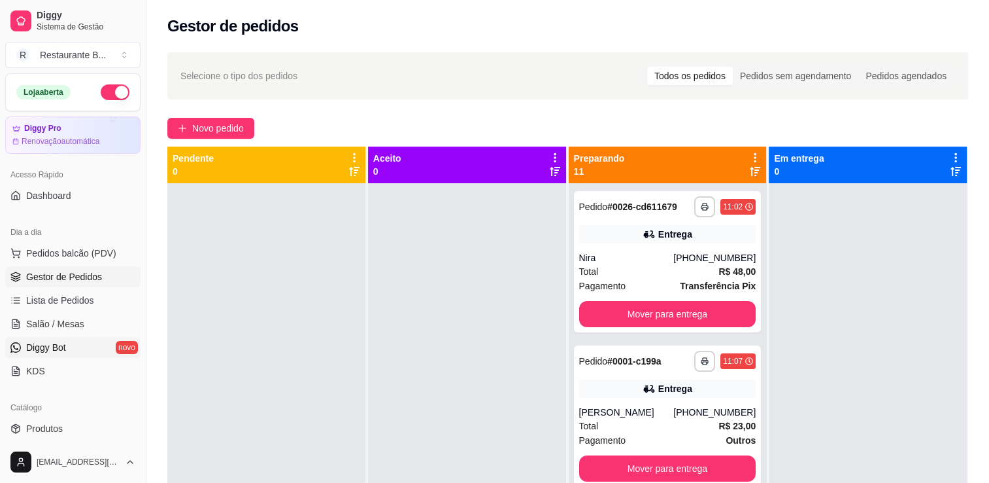
click at [56, 343] on span "Diggy Bot" at bounding box center [46, 347] width 40 height 13
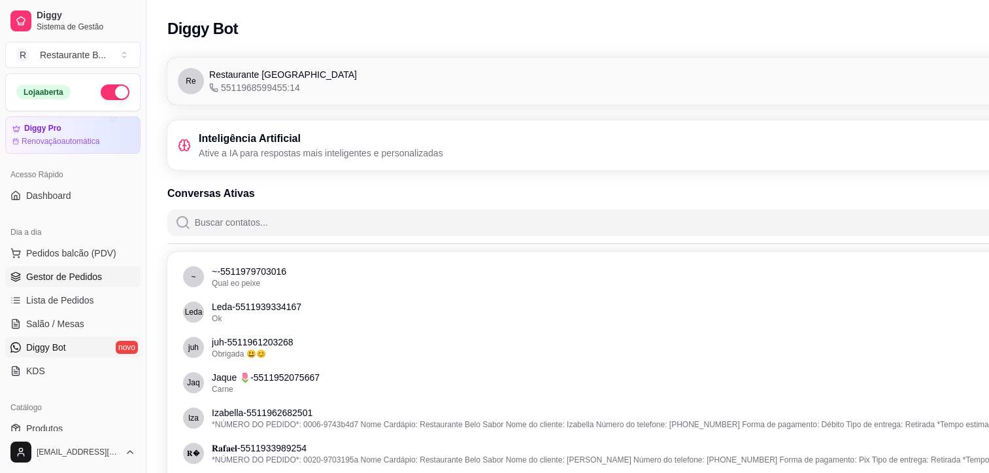
click at [69, 283] on link "Gestor de Pedidos" at bounding box center [72, 276] width 135 height 21
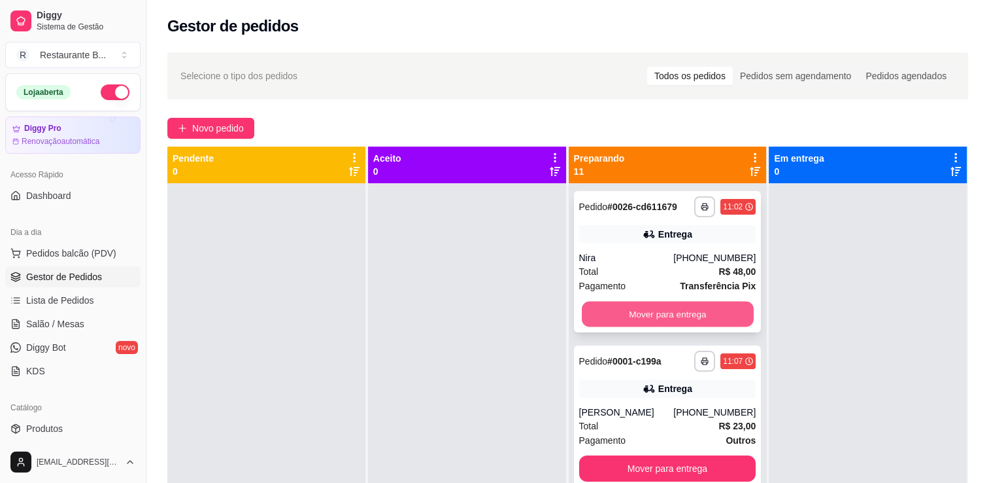
click at [636, 313] on button "Mover para entrega" at bounding box center [668, 313] width 172 height 25
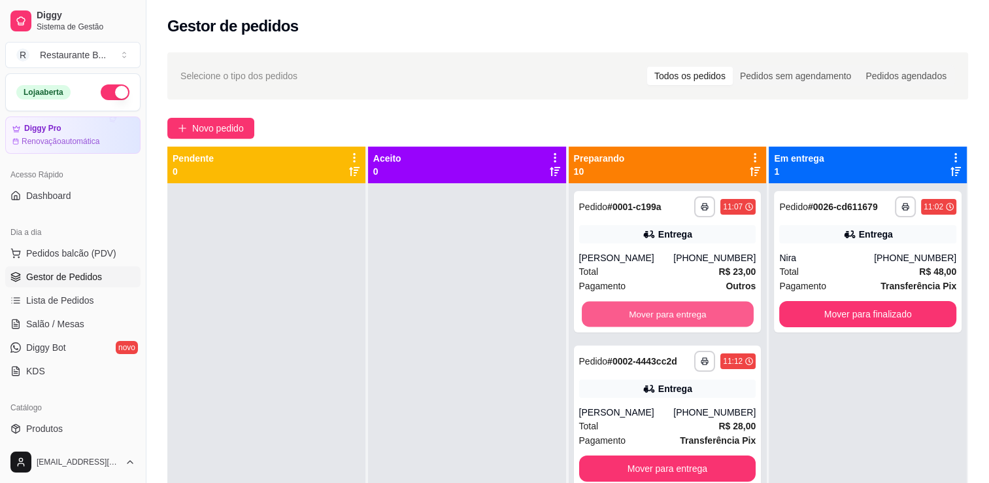
click at [636, 313] on button "Mover para entrega" at bounding box center [668, 313] width 172 height 25
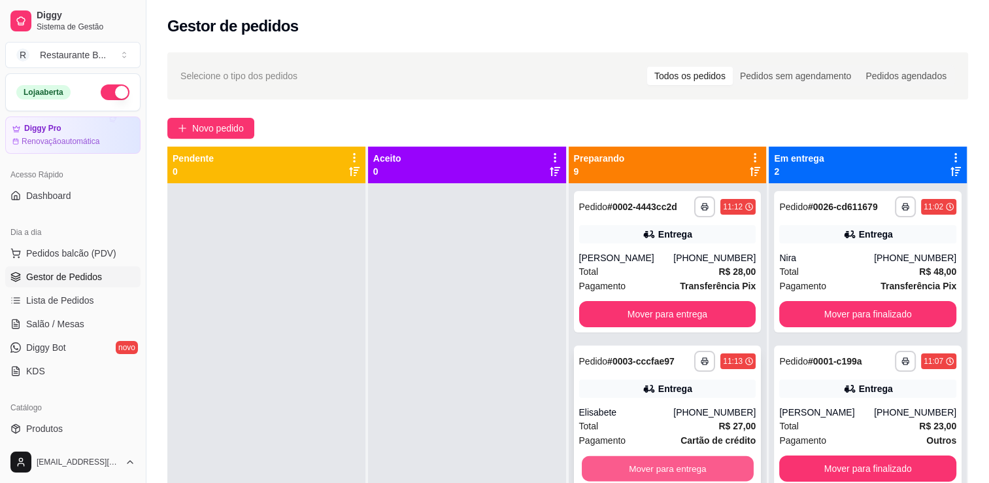
click at [624, 475] on button "Mover para entrega" at bounding box center [668, 468] width 172 height 25
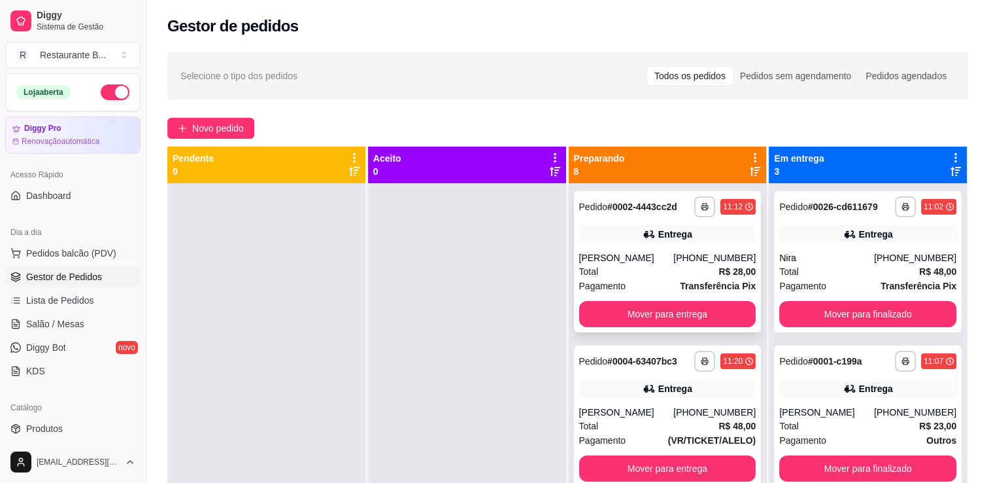
click at [647, 245] on div "**********" at bounding box center [668, 261] width 188 height 141
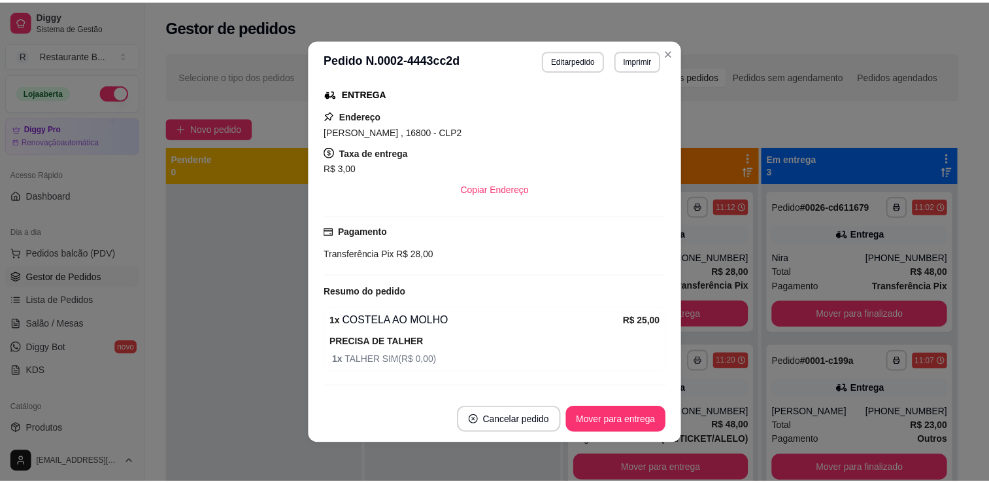
scroll to position [274, 0]
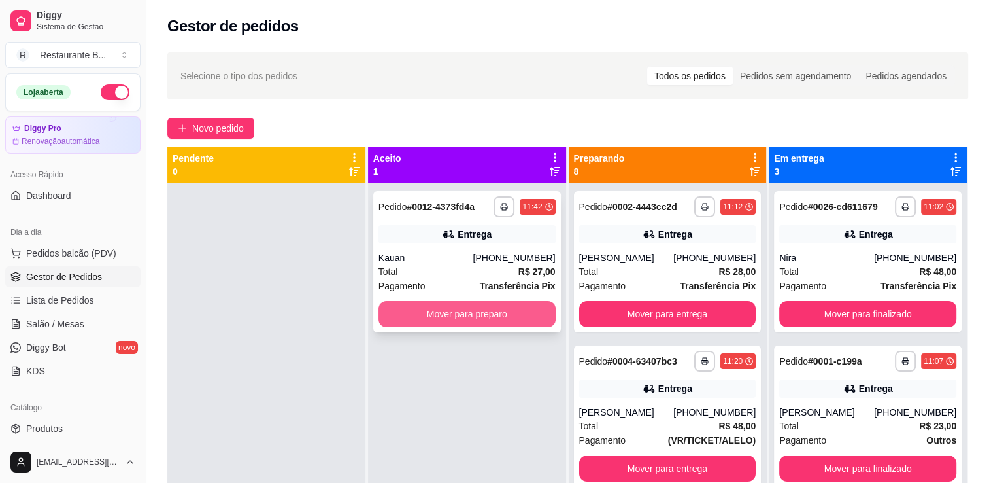
click at [522, 326] on button "Mover para preparo" at bounding box center [467, 314] width 177 height 26
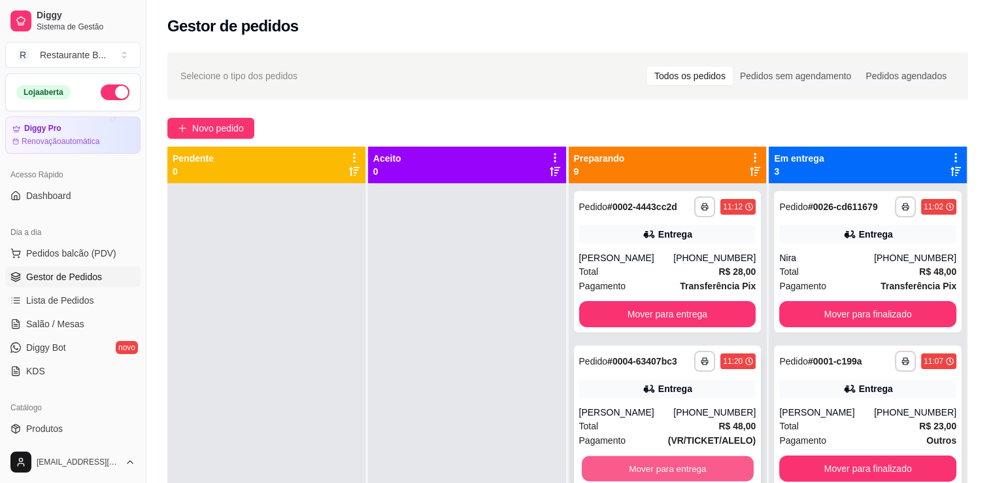
click at [691, 459] on button "Mover para entrega" at bounding box center [668, 468] width 172 height 25
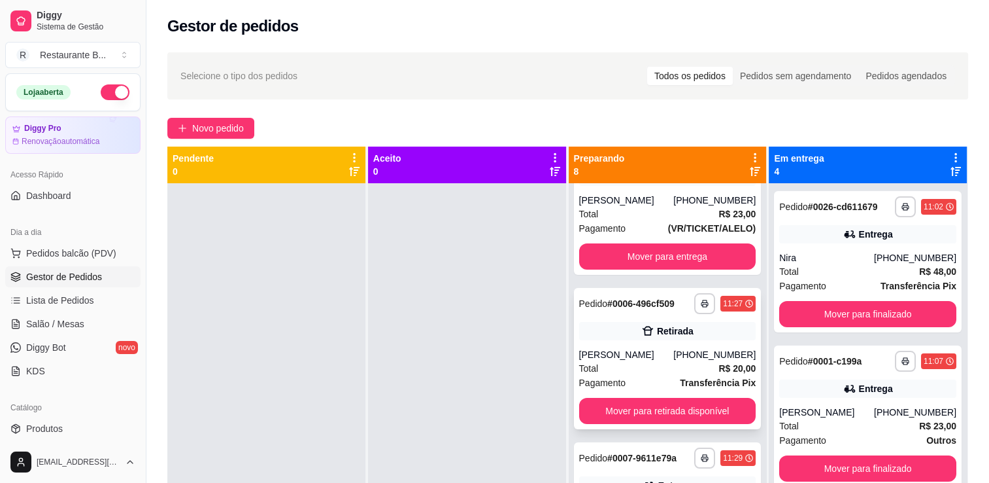
scroll to position [213, 0]
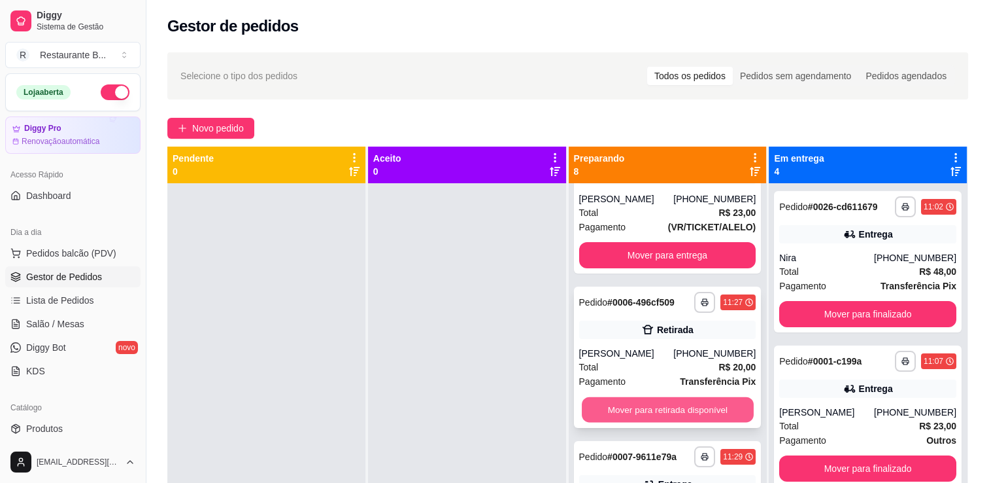
click at [678, 422] on button "Mover para retirada disponível" at bounding box center [668, 409] width 172 height 25
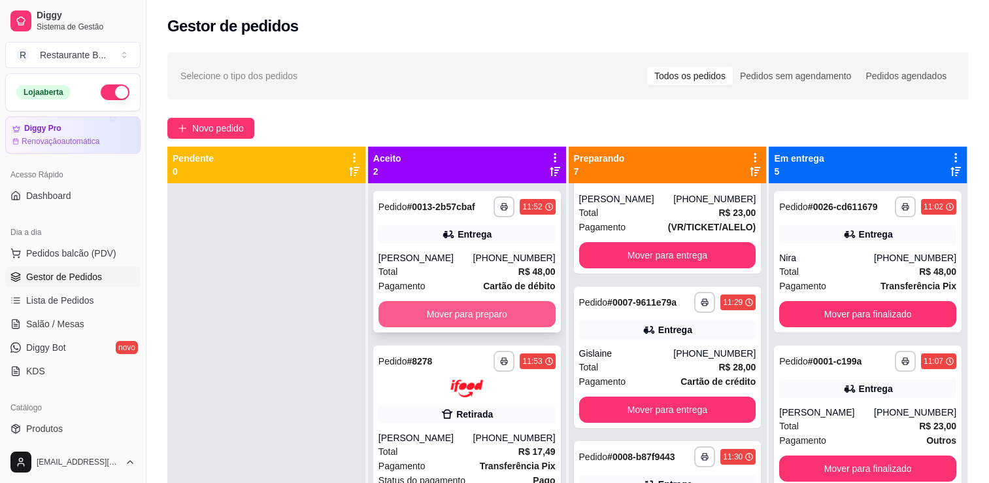
scroll to position [37, 0]
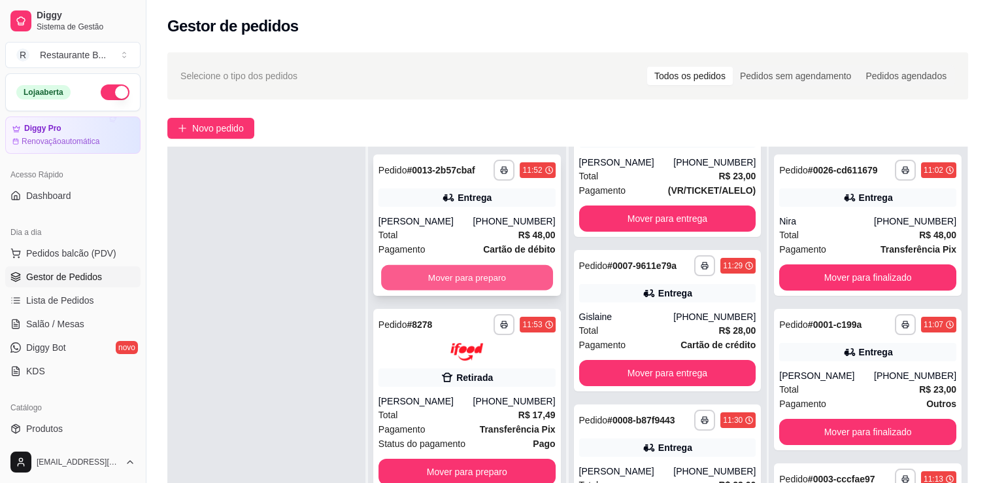
click at [466, 275] on button "Mover para preparo" at bounding box center [467, 277] width 172 height 25
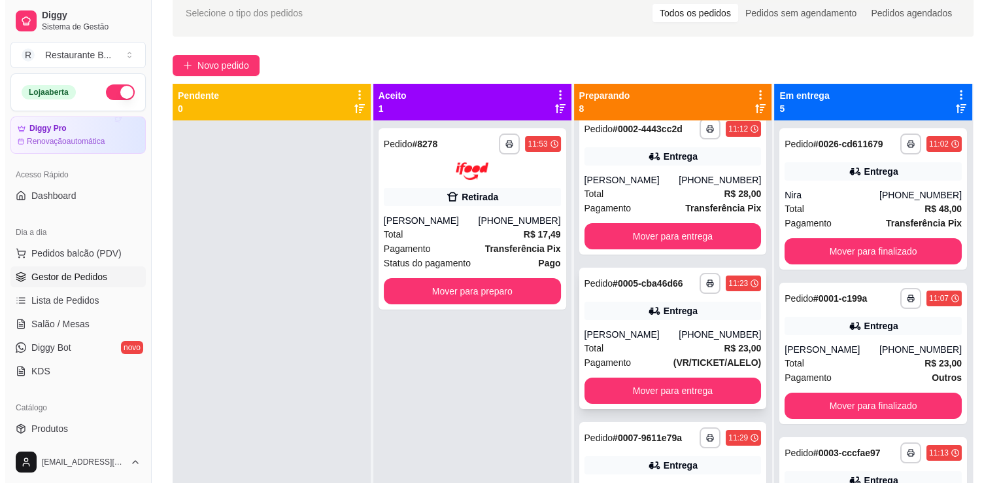
scroll to position [0, 0]
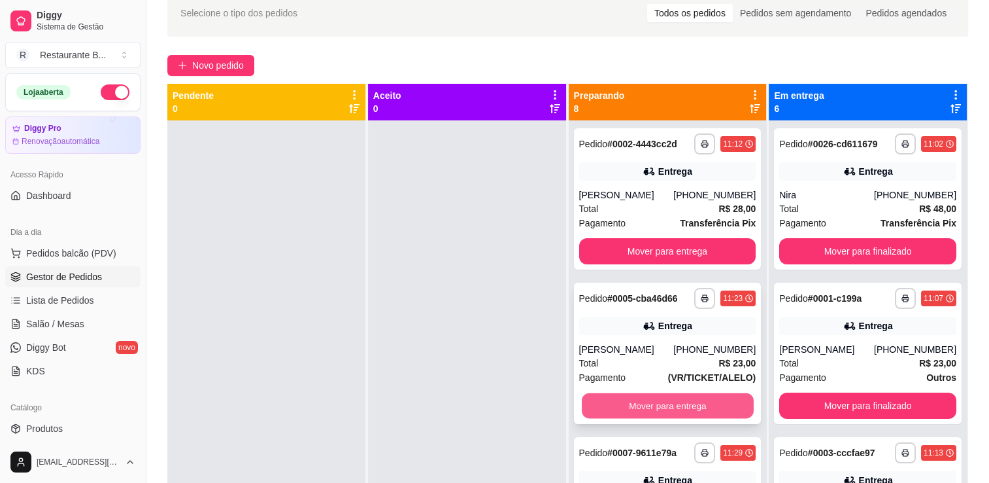
click at [654, 418] on button "Mover para entrega" at bounding box center [668, 405] width 172 height 25
click at [664, 398] on button "Mover para entrega" at bounding box center [668, 405] width 172 height 25
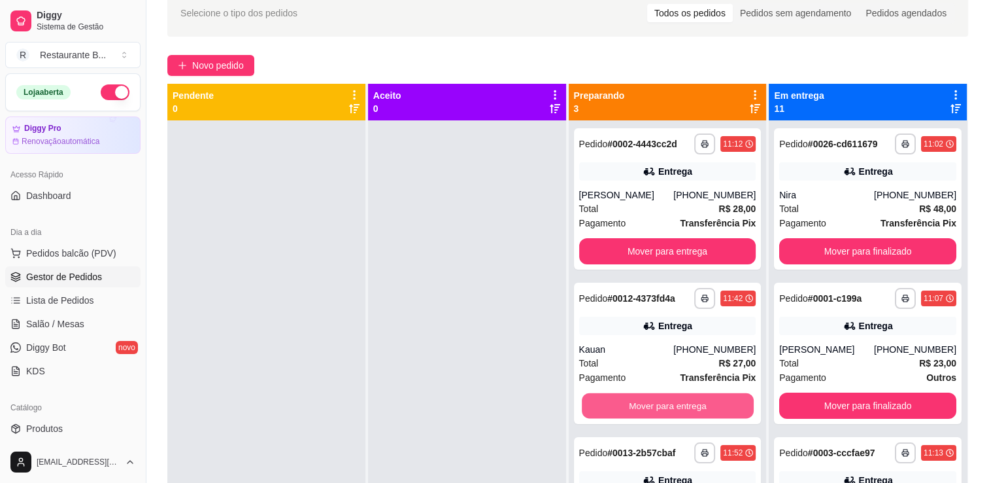
click at [664, 398] on button "Mover para entrega" at bounding box center [668, 405] width 172 height 25
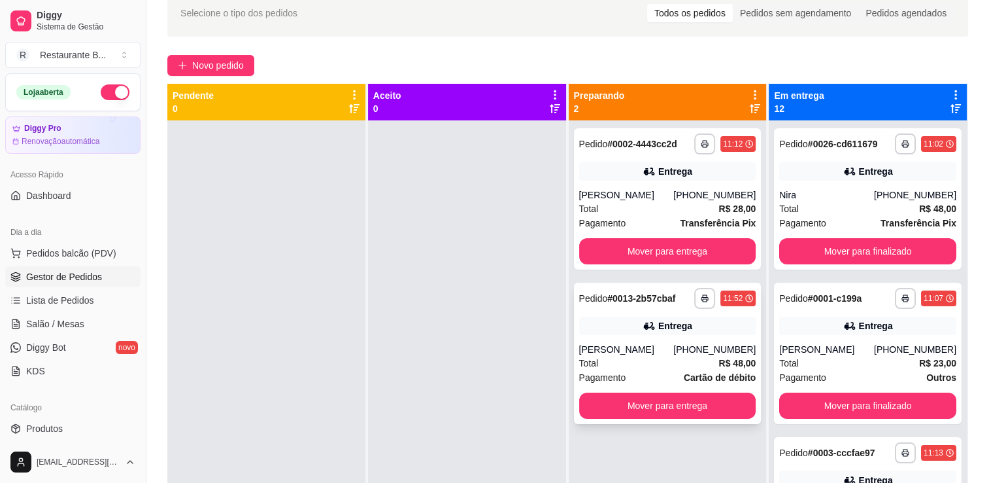
click at [645, 347] on div "[PERSON_NAME]" at bounding box center [626, 349] width 95 height 13
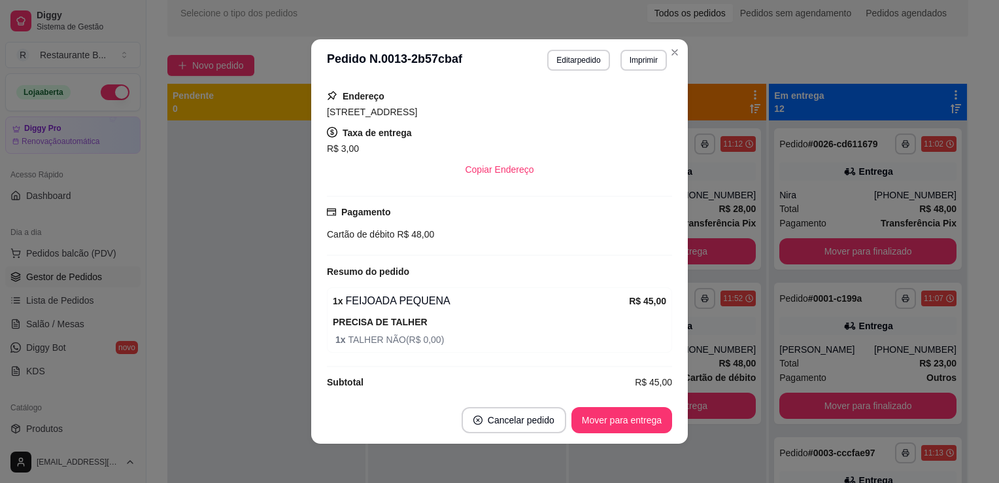
scroll to position [298, 0]
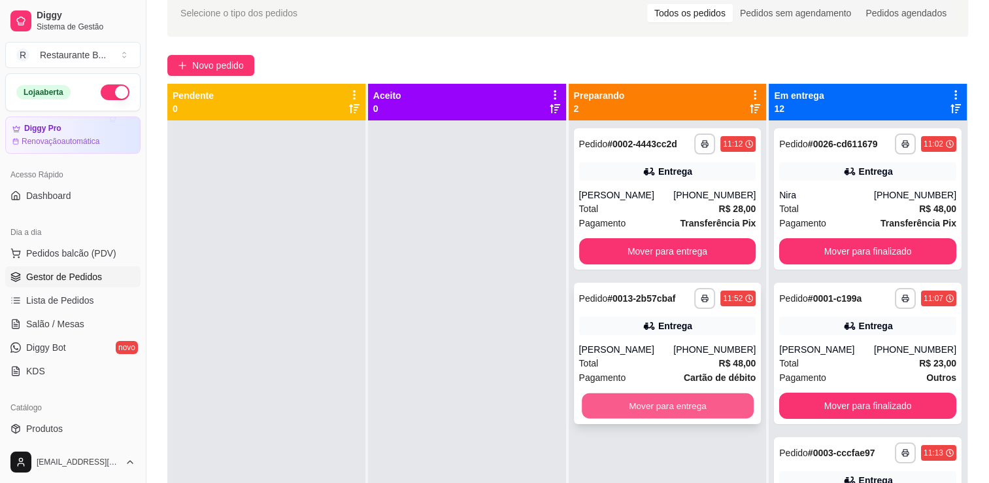
click at [670, 406] on button "Mover para entrega" at bounding box center [668, 405] width 172 height 25
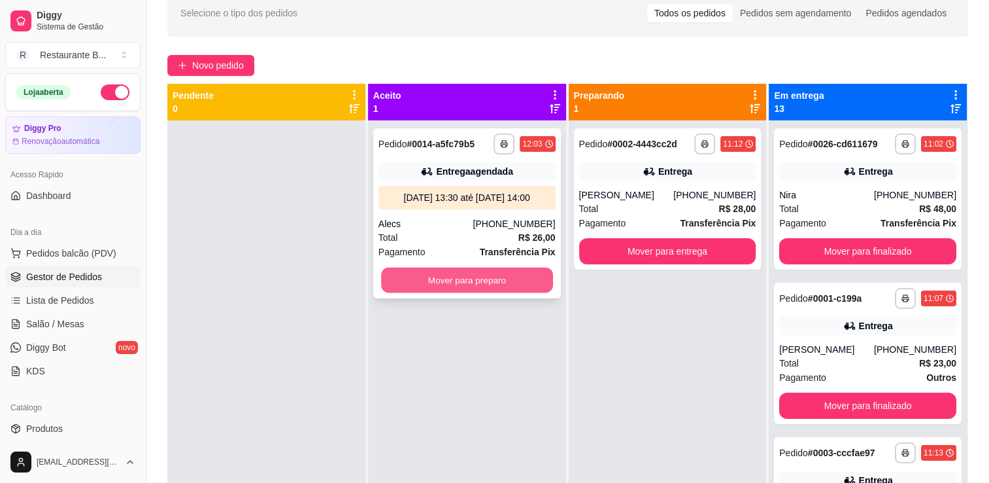
click at [479, 268] on button "Mover para preparo" at bounding box center [467, 279] width 172 height 25
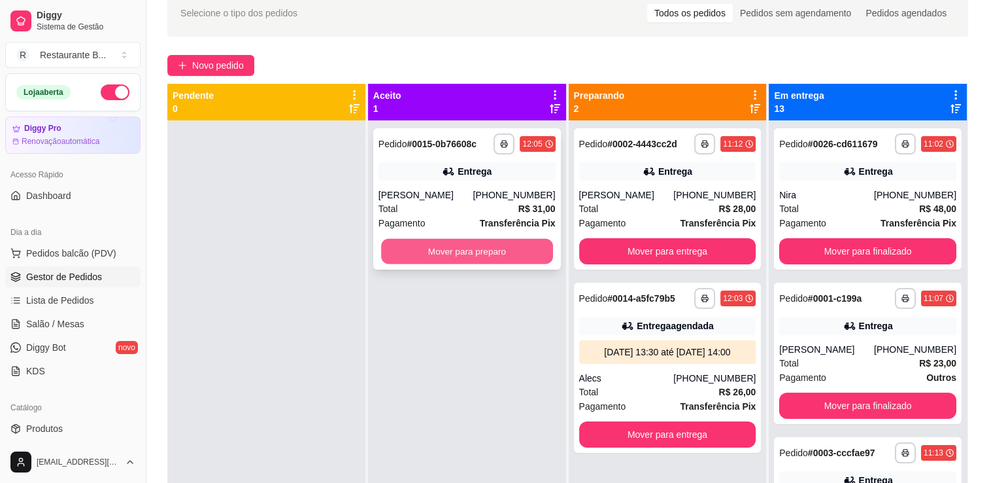
click at [469, 251] on button "Mover para preparo" at bounding box center [467, 251] width 172 height 25
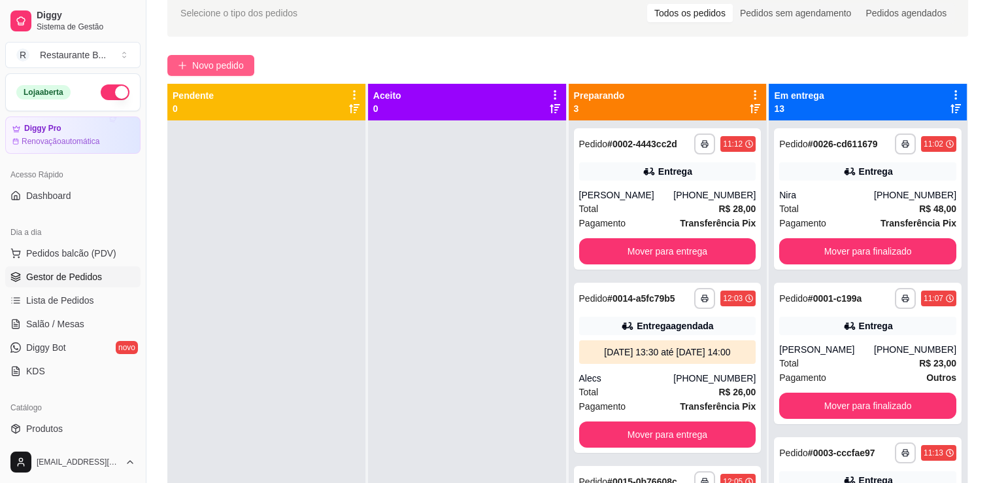
click at [220, 70] on span "Novo pedido" at bounding box center [218, 65] width 52 height 14
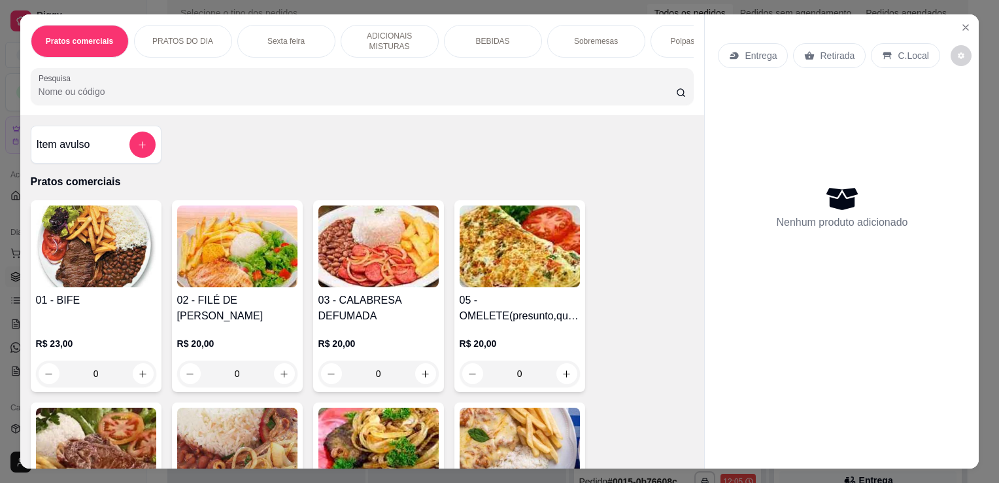
click at [418, 382] on div "0" at bounding box center [378, 373] width 120 height 26
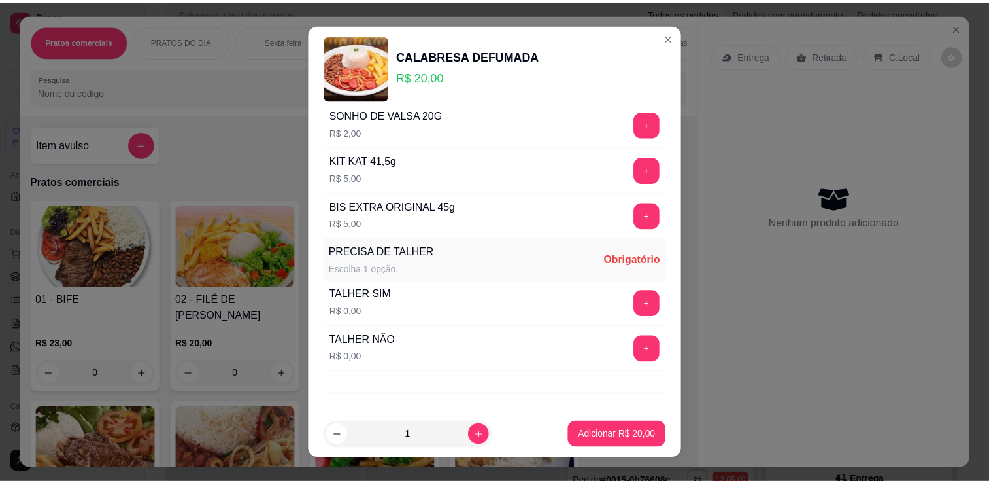
scroll to position [653, 0]
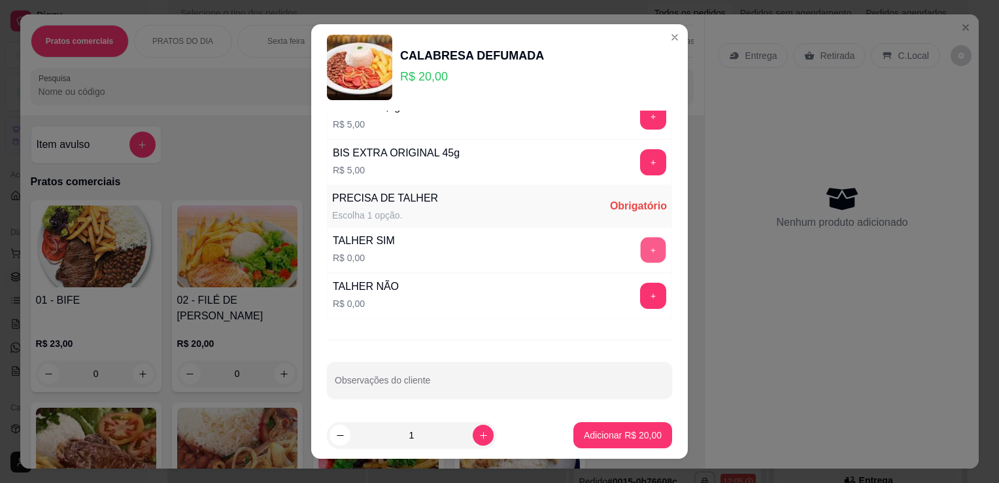
click at [641, 250] on button "+" at bounding box center [653, 249] width 25 height 25
click at [447, 385] on input "Observações do cliente" at bounding box center [500, 385] width 330 height 13
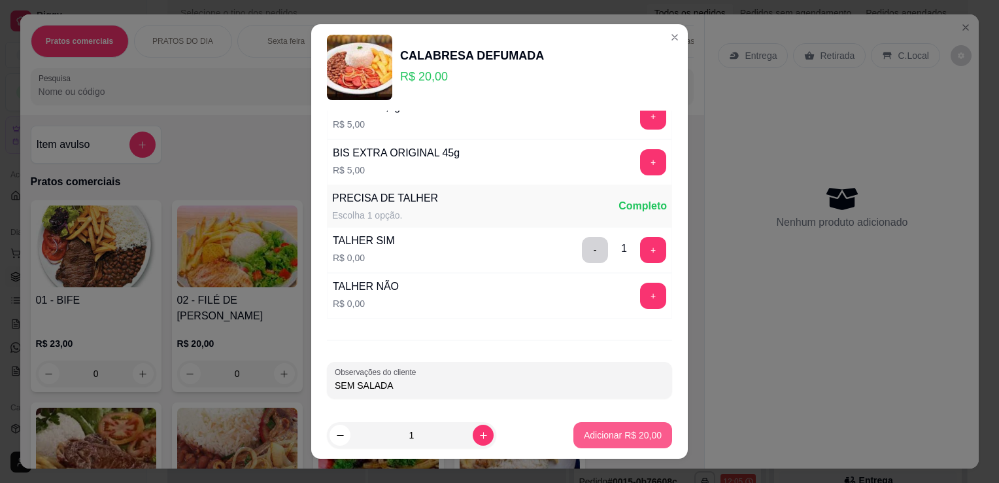
type input "SEM SALADA"
click at [648, 441] on button "Adicionar R$ 20,00" at bounding box center [622, 435] width 99 height 26
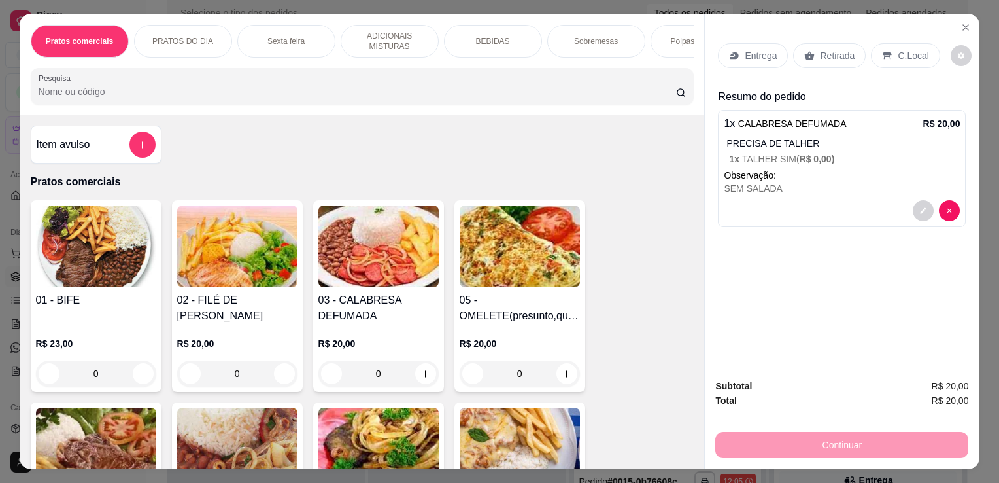
click at [765, 54] on p "Entrega" at bounding box center [761, 55] width 32 height 13
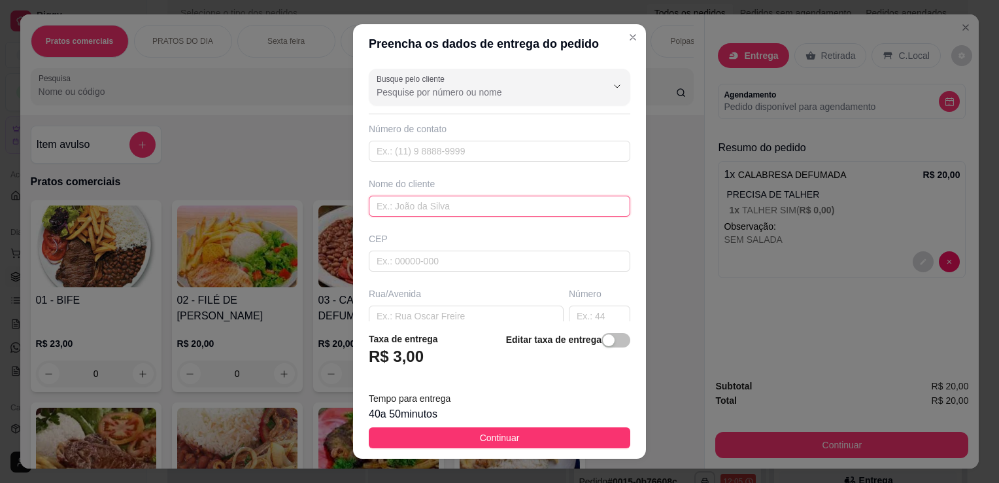
click at [417, 211] on input "text" at bounding box center [500, 205] width 262 height 21
type input "[PERSON_NAME]"
click at [398, 321] on footer "Taxa de entrega R$ 3,00 Editar taxa de entrega Tempo para entrega 40 a 50 minut…" at bounding box center [499, 389] width 293 height 137
click at [403, 313] on input "text" at bounding box center [466, 315] width 195 height 21
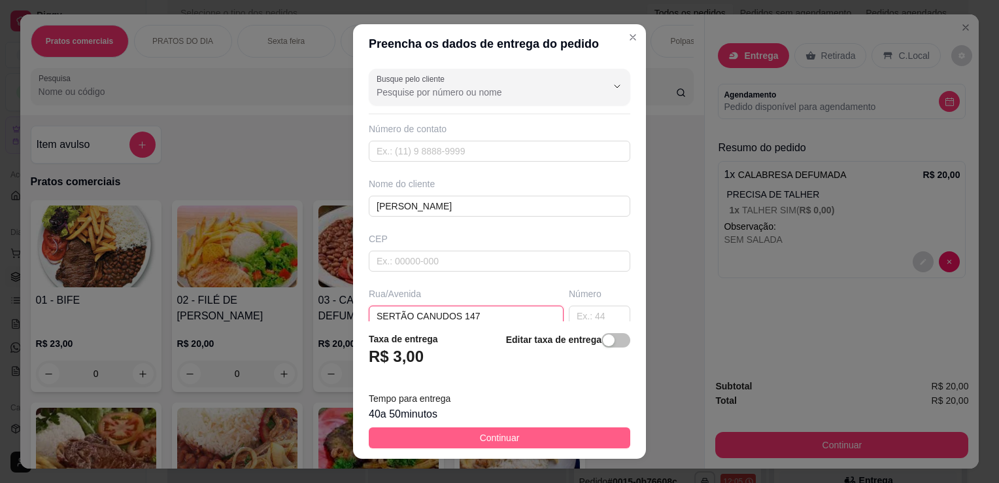
type input "SERTÃO CANUDOS 147"
click at [581, 446] on button "Continuar" at bounding box center [500, 437] width 262 height 21
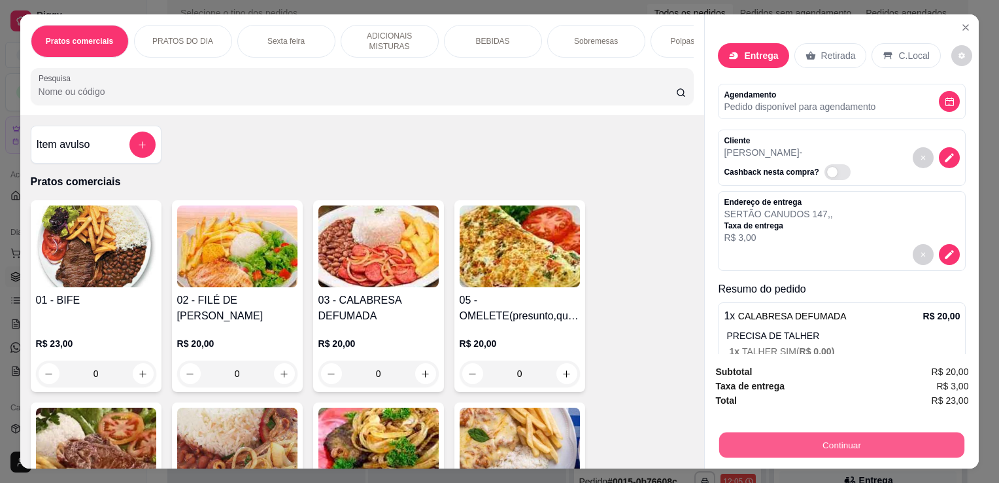
click at [846, 451] on button "Continuar" at bounding box center [841, 444] width 245 height 25
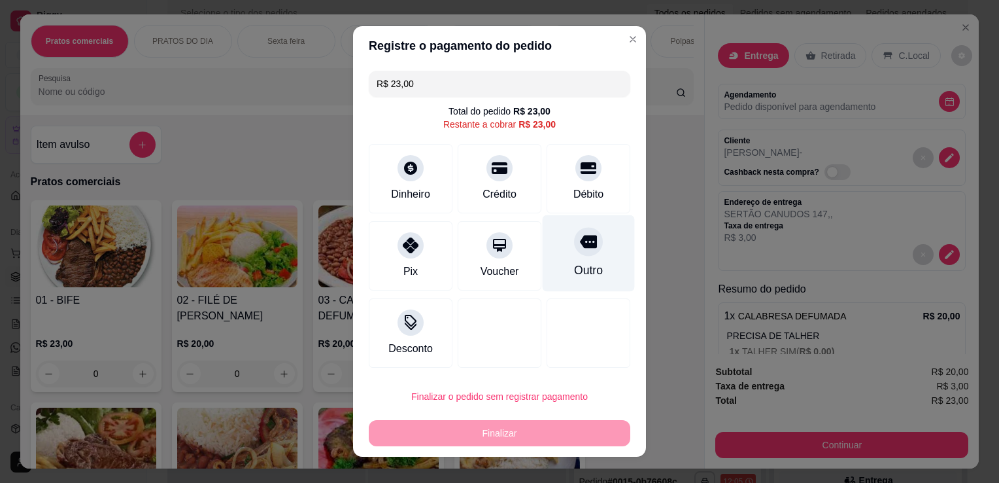
click at [584, 239] on div at bounding box center [588, 241] width 29 height 29
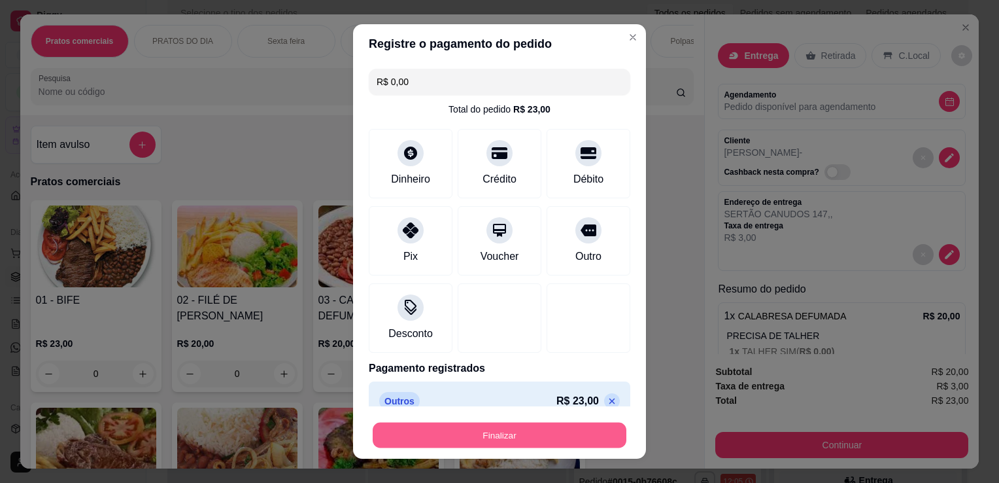
click at [550, 433] on button "Finalizar" at bounding box center [500, 434] width 254 height 25
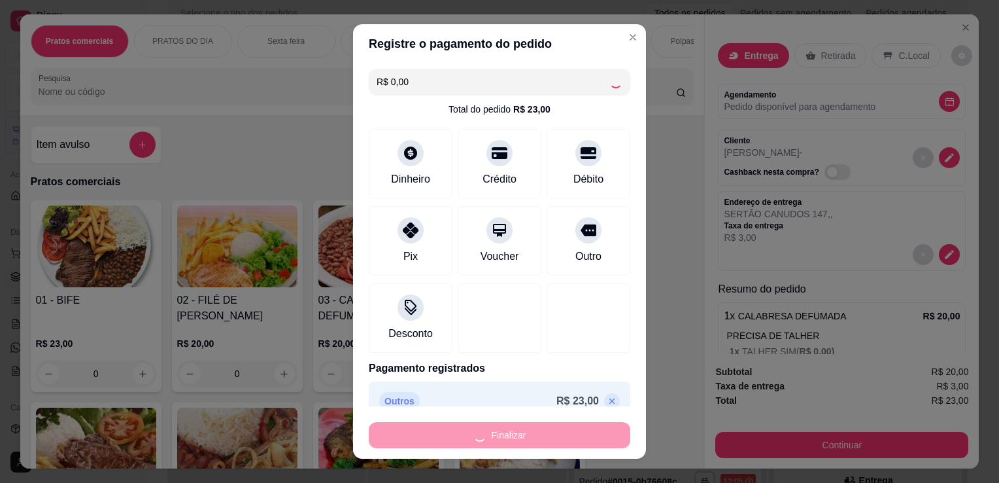
type input "-R$ 23,00"
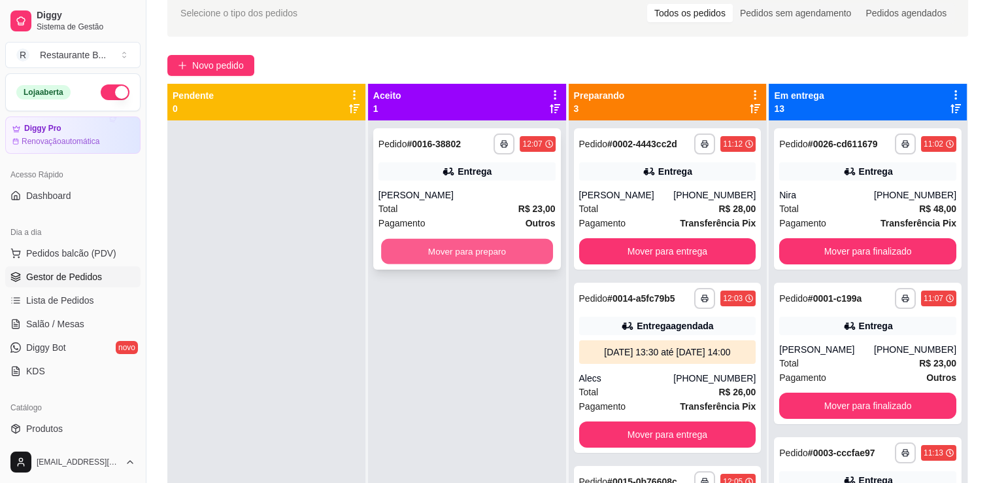
click at [459, 260] on button "Mover para preparo" at bounding box center [467, 251] width 172 height 25
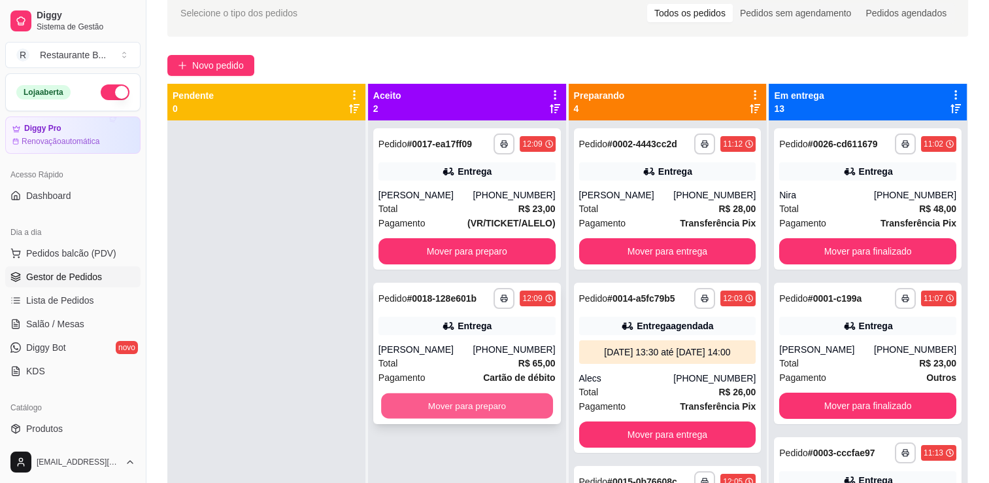
click at [439, 405] on button "Mover para preparo" at bounding box center [467, 405] width 172 height 25
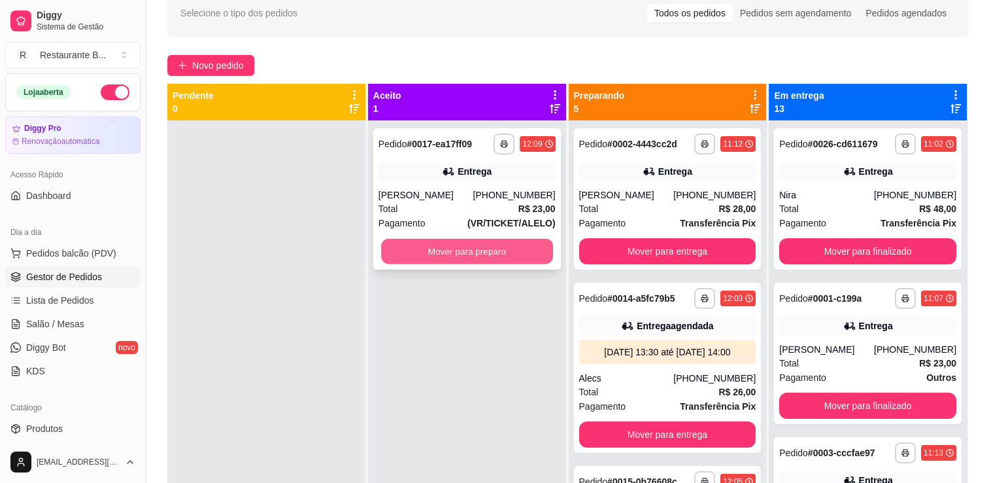
click at [447, 249] on button "Mover para preparo" at bounding box center [467, 251] width 172 height 25
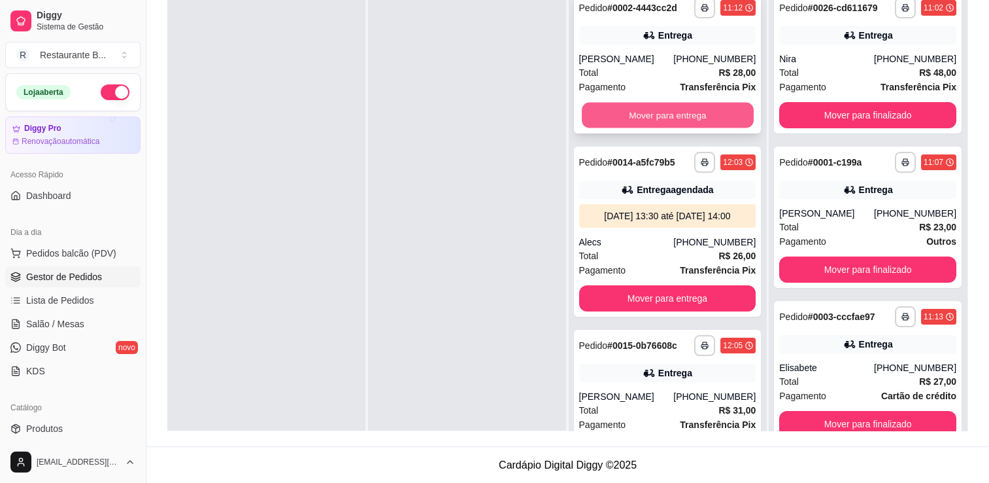
click at [692, 103] on button "Mover para entrega" at bounding box center [668, 115] width 172 height 25
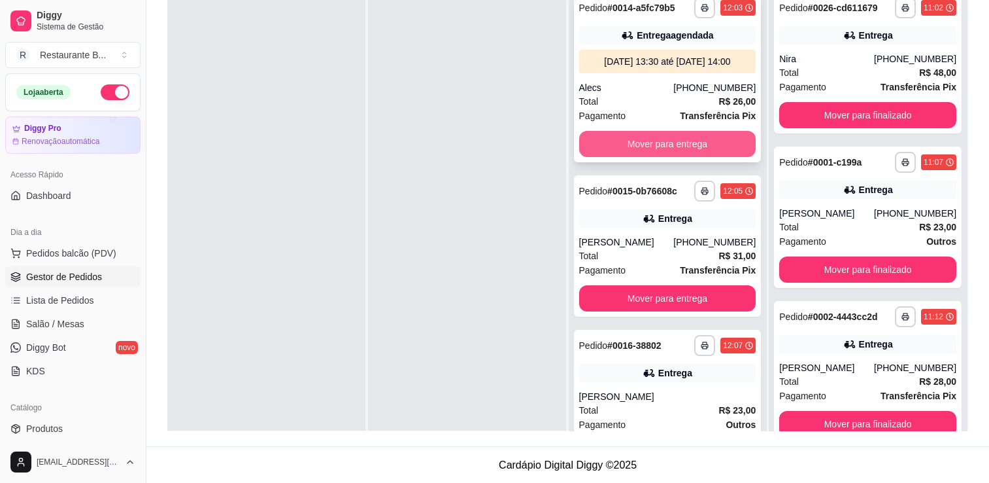
click at [680, 153] on button "Mover para entrega" at bounding box center [667, 144] width 177 height 26
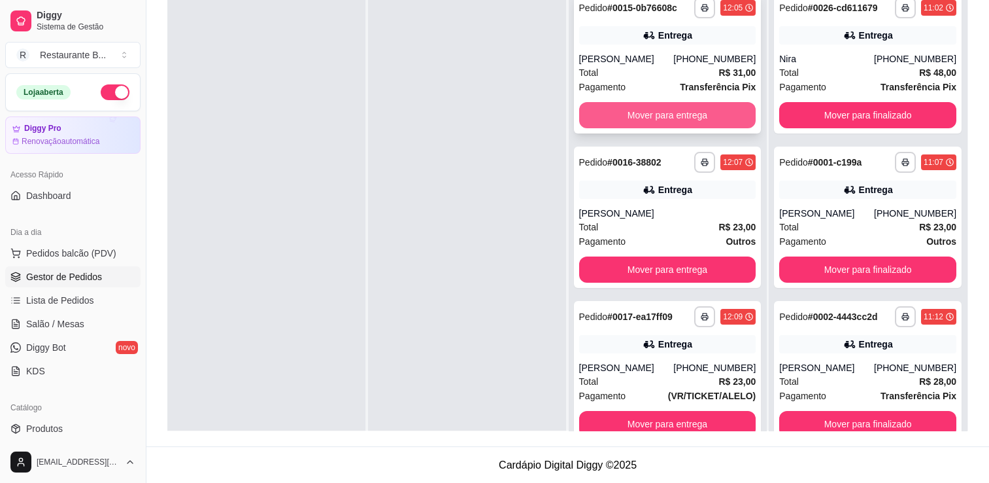
click at [665, 118] on button "Mover para entrega" at bounding box center [667, 115] width 177 height 26
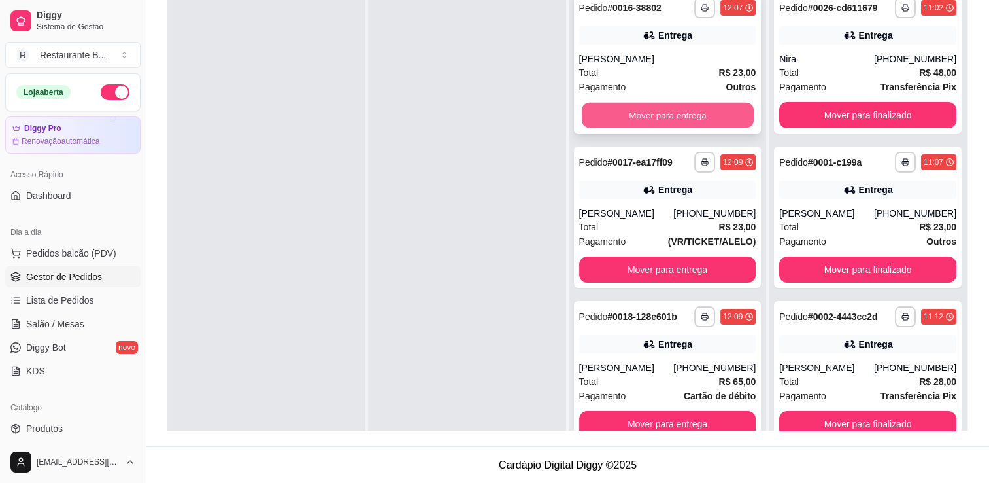
click at [659, 106] on button "Mover para entrega" at bounding box center [668, 115] width 172 height 25
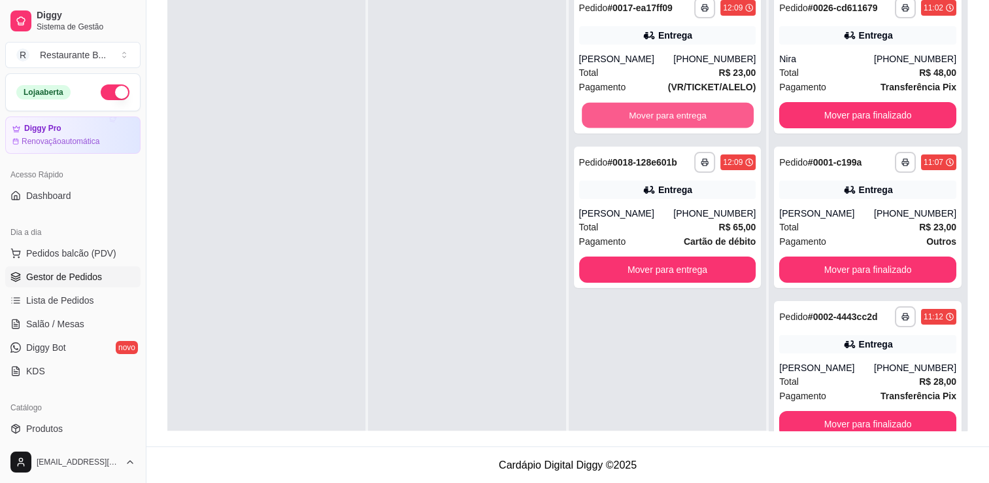
click at [659, 106] on button "Mover para entrega" at bounding box center [668, 115] width 172 height 25
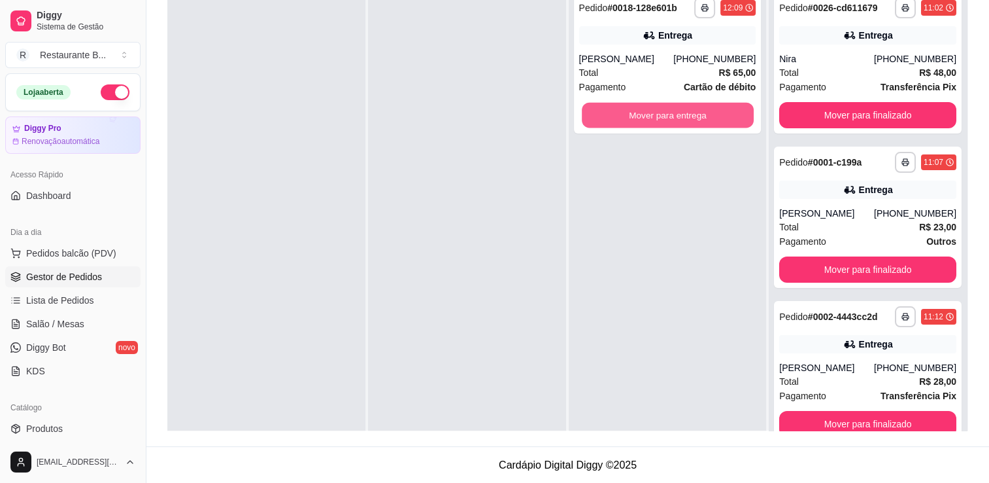
click at [659, 106] on button "Mover para entrega" at bounding box center [668, 115] width 172 height 25
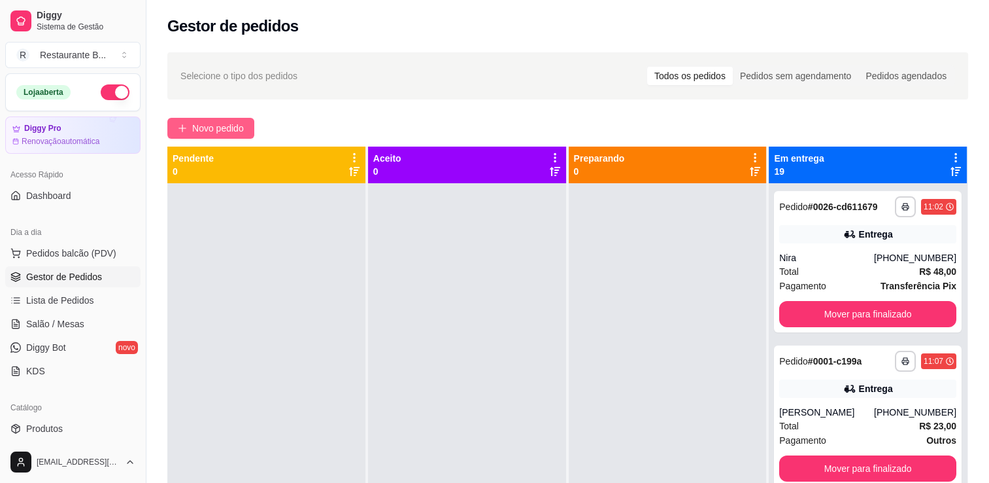
click at [190, 132] on button "Novo pedido" at bounding box center [210, 128] width 87 height 21
click at [49, 347] on span "Diggy Bot" at bounding box center [46, 347] width 40 height 13
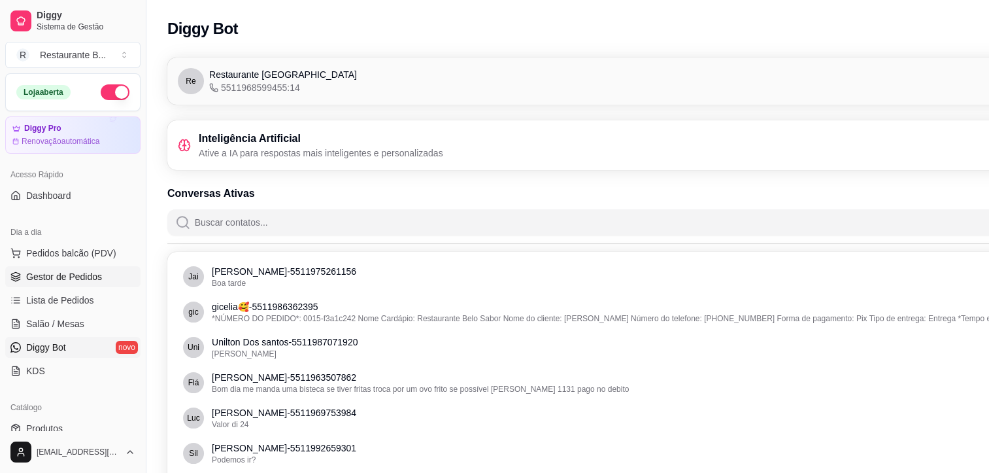
click at [84, 278] on span "Gestor de Pedidos" at bounding box center [64, 276] width 76 height 13
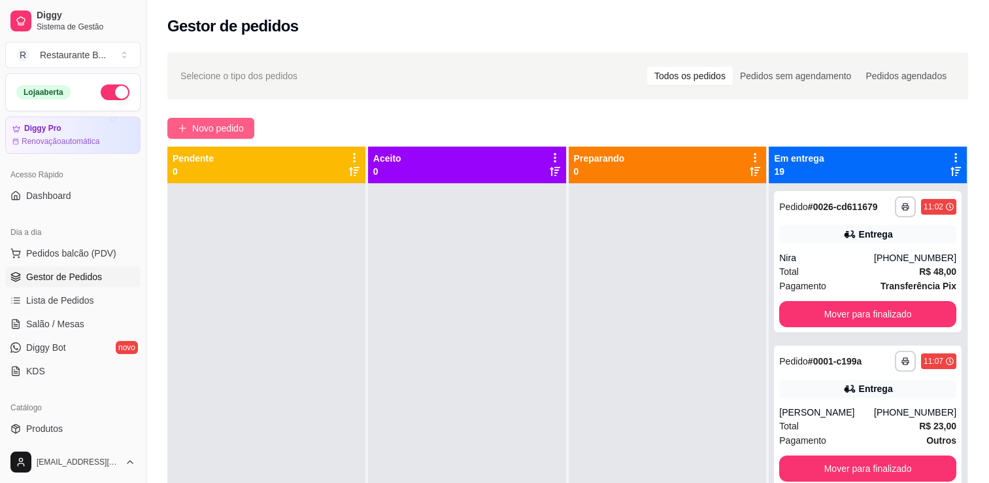
click at [211, 119] on button "Novo pedido" at bounding box center [210, 128] width 87 height 21
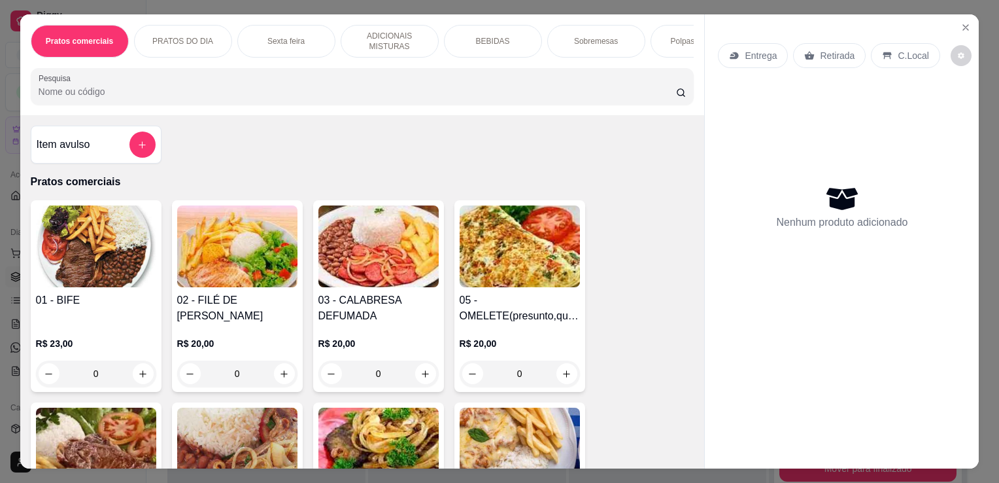
click at [141, 381] on div "0" at bounding box center [96, 373] width 120 height 26
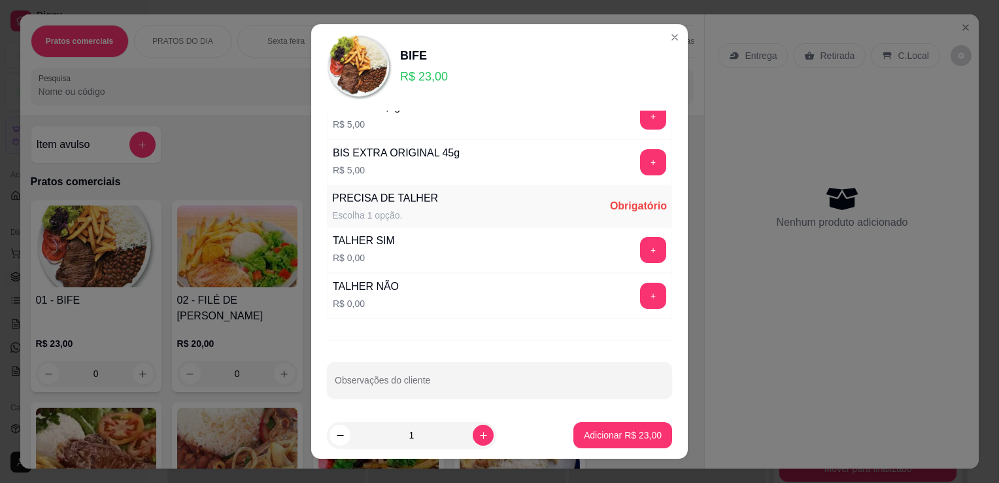
scroll to position [18, 0]
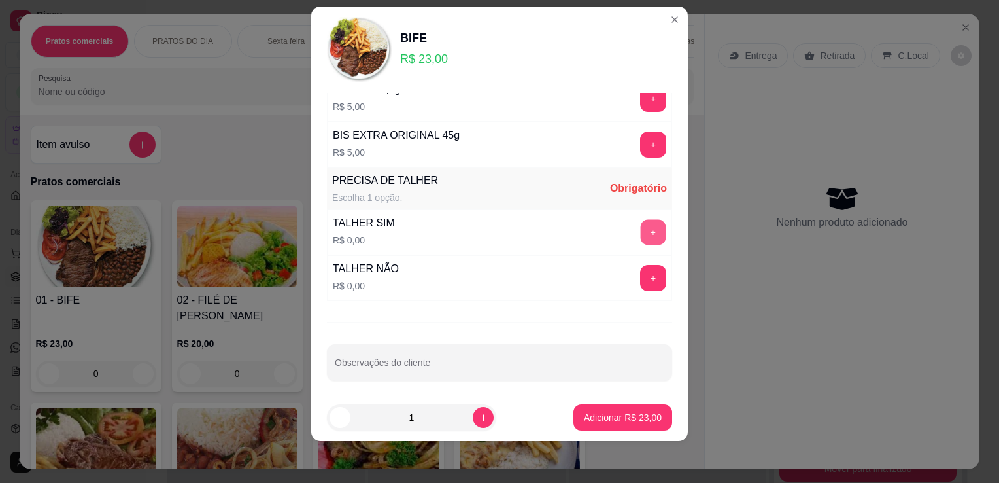
click at [641, 228] on button "+" at bounding box center [653, 232] width 25 height 25
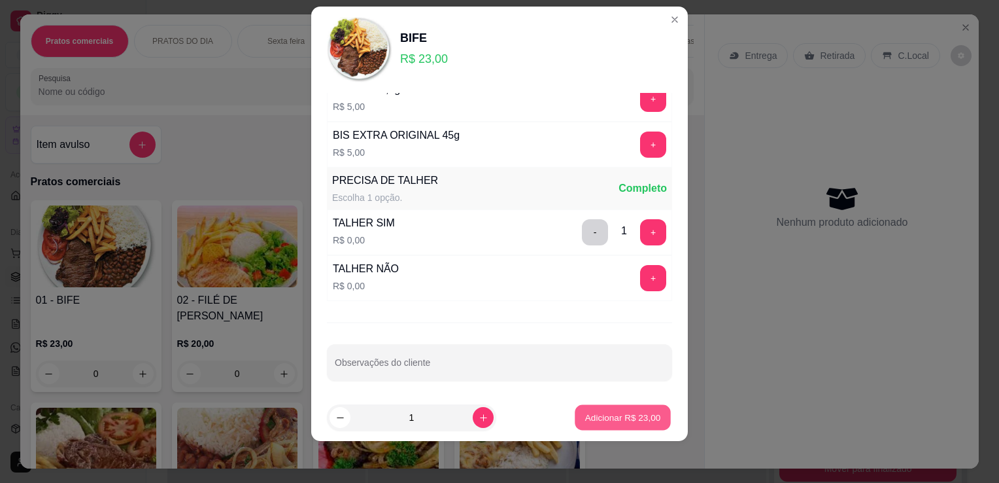
click at [610, 415] on p "Adicionar R$ 23,00" at bounding box center [623, 417] width 76 height 12
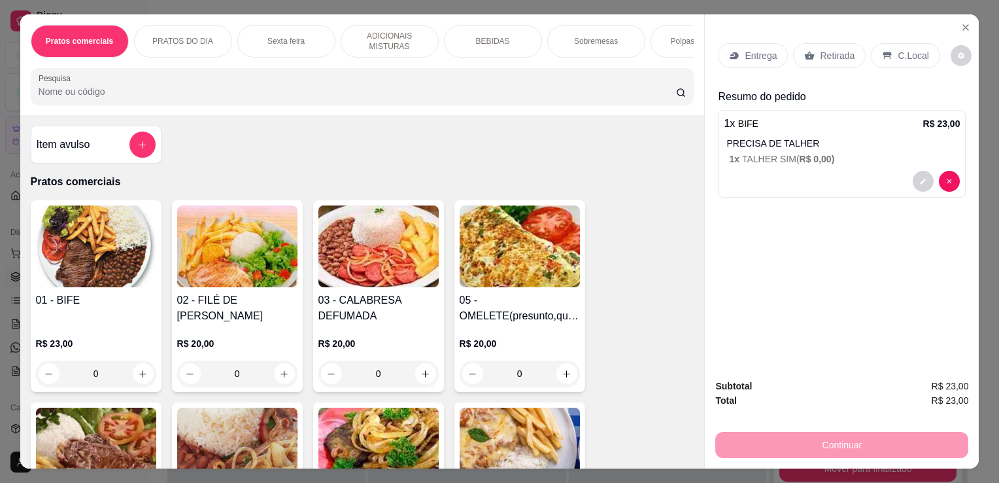
click at [743, 43] on div "Entrega" at bounding box center [753, 55] width 70 height 25
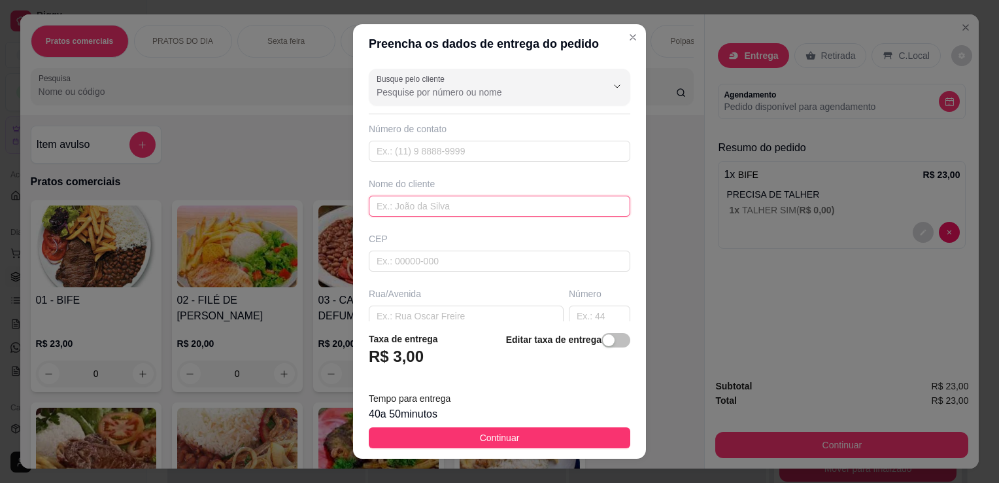
click at [433, 201] on input "text" at bounding box center [500, 205] width 262 height 21
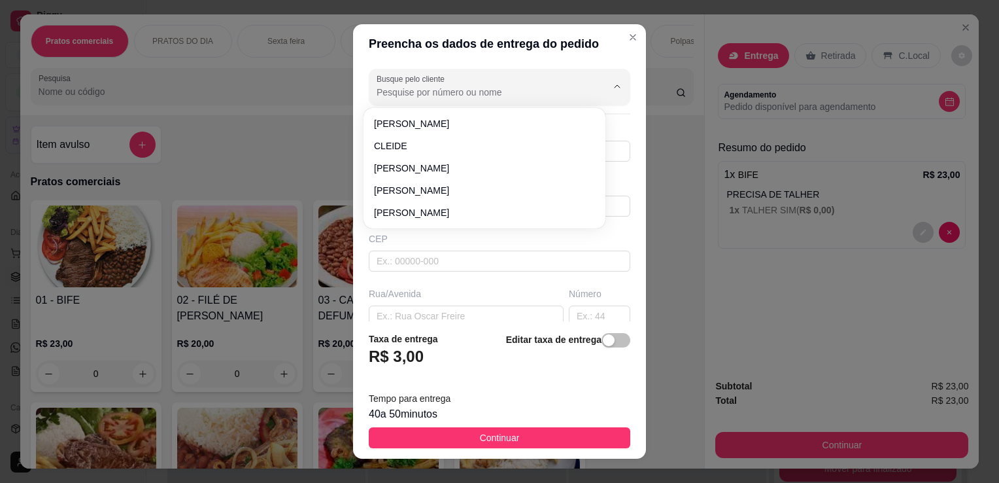
click at [466, 97] on input "Busque pelo cliente" at bounding box center [481, 92] width 209 height 13
type input "ELANIO"
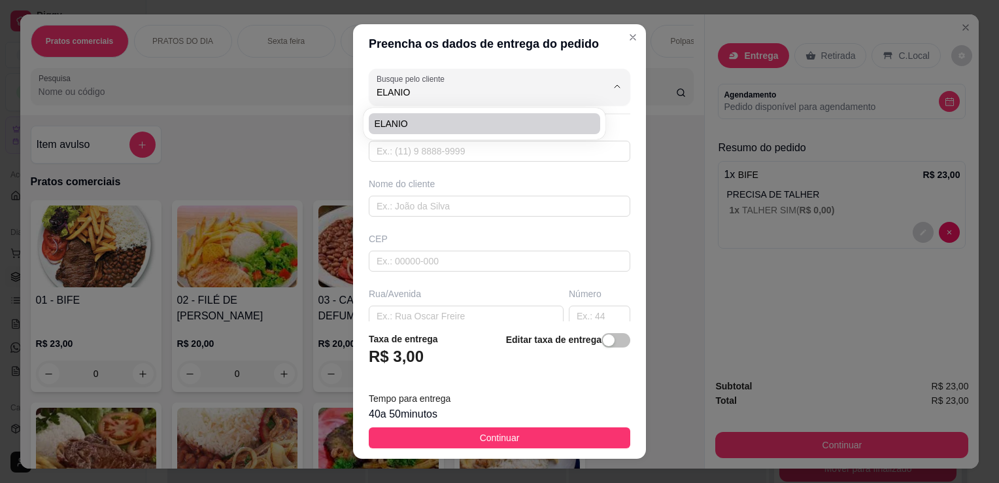
click at [460, 113] on li "ELANIO" at bounding box center [484, 123] width 231 height 21
click at [460, 131] on li "ELANIO" at bounding box center [484, 123] width 231 height 21
type input "11991092403"
type input "ELANIO"
type input "ARUEIRA VERMELHA 52"
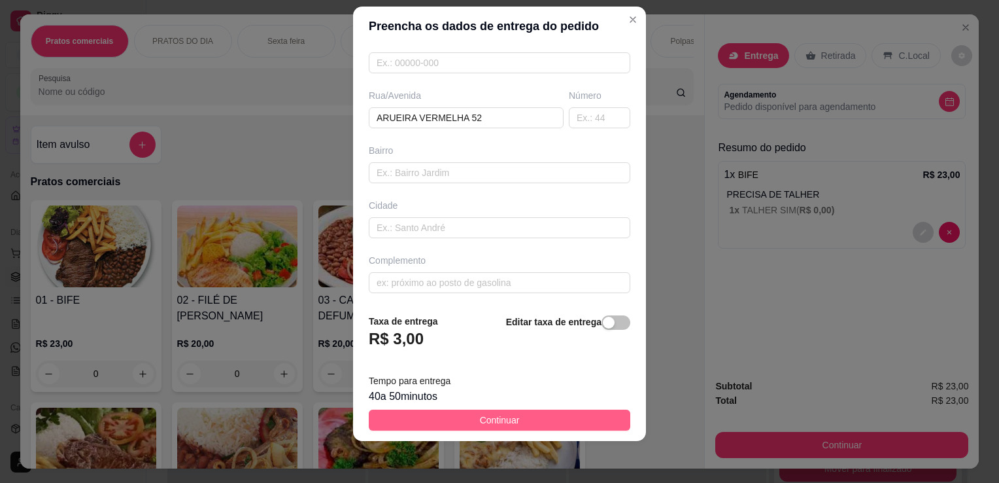
type input "ELANIO"
click at [586, 422] on button "Continuar" at bounding box center [500, 419] width 262 height 21
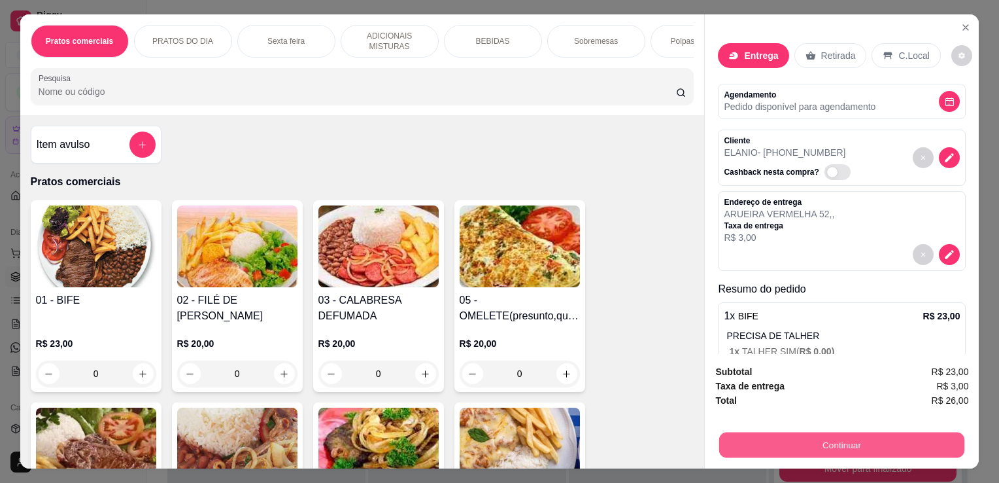
click at [837, 438] on button "Continuar" at bounding box center [841, 444] width 245 height 25
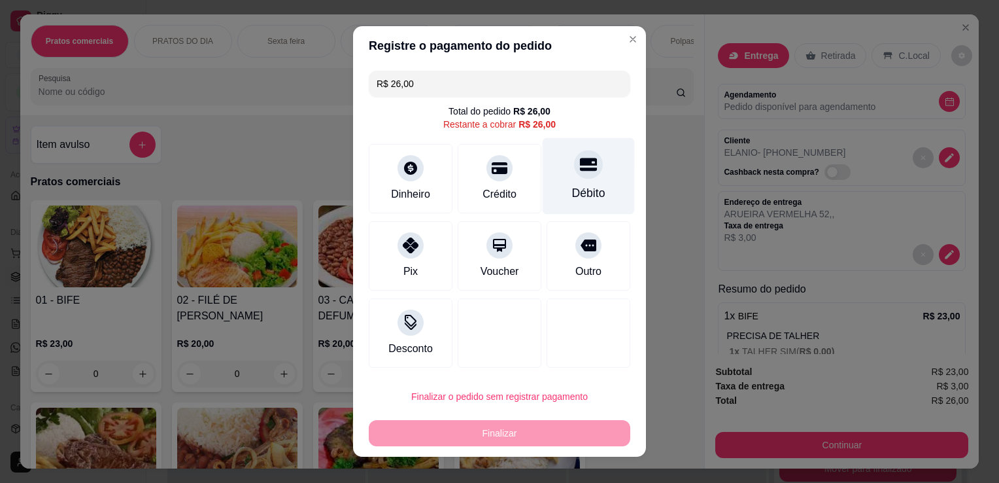
click at [579, 188] on div "Débito" at bounding box center [588, 192] width 33 height 17
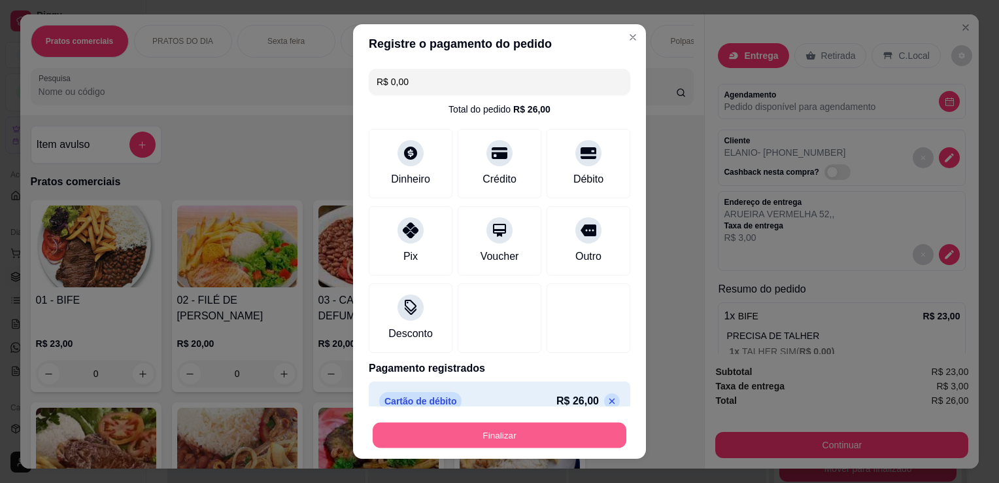
click at [553, 431] on button "Finalizar" at bounding box center [500, 434] width 254 height 25
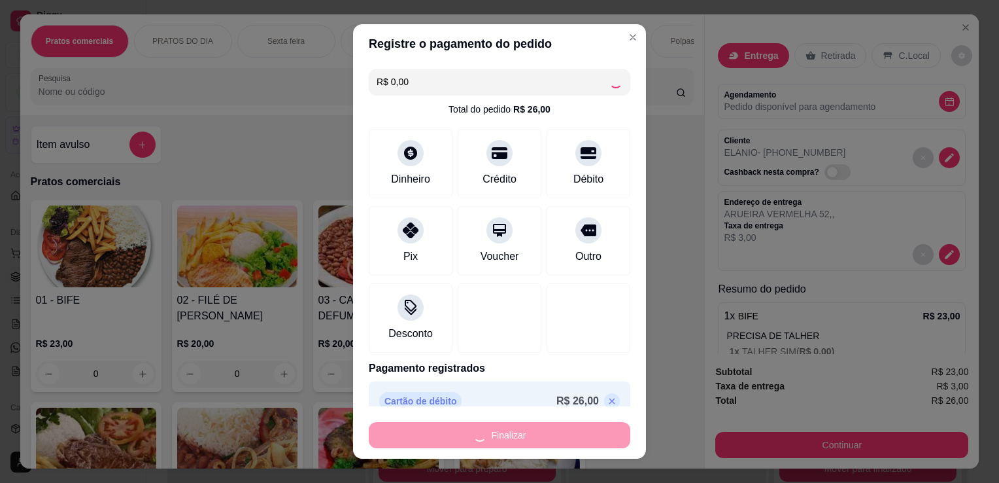
type input "-R$ 26,00"
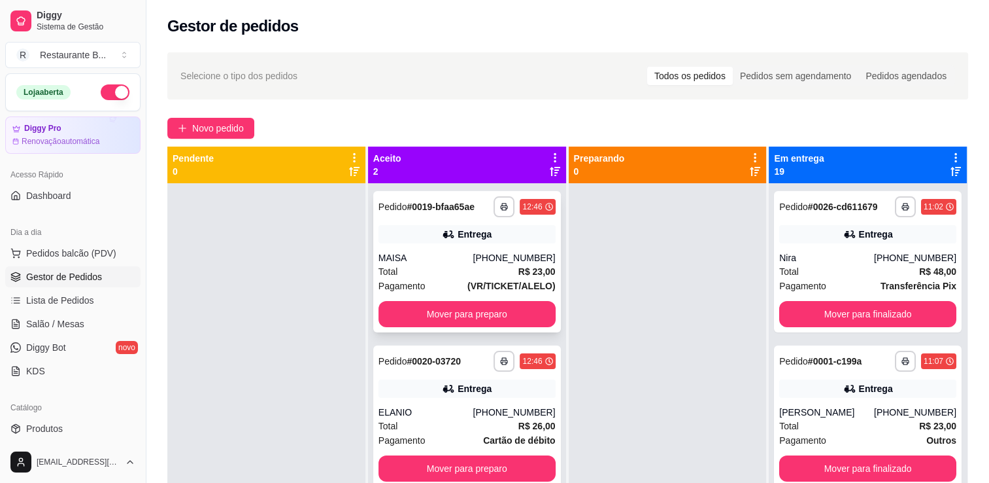
scroll to position [37, 0]
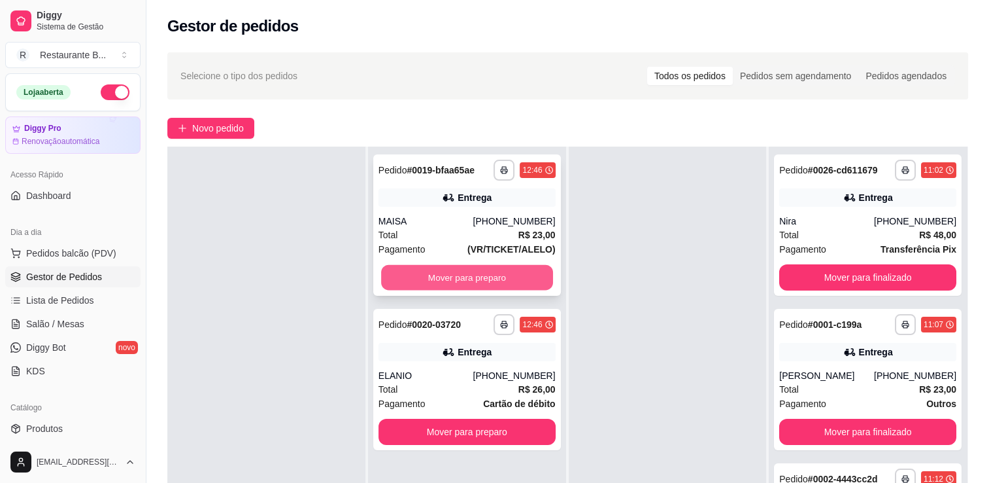
click at [479, 283] on button "Mover para preparo" at bounding box center [467, 277] width 172 height 25
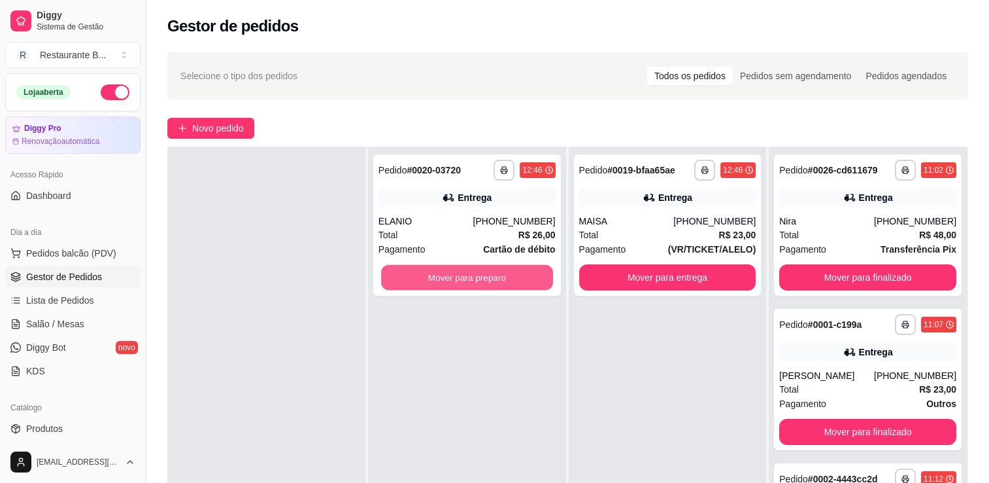
click at [479, 283] on button "Mover para preparo" at bounding box center [467, 277] width 172 height 25
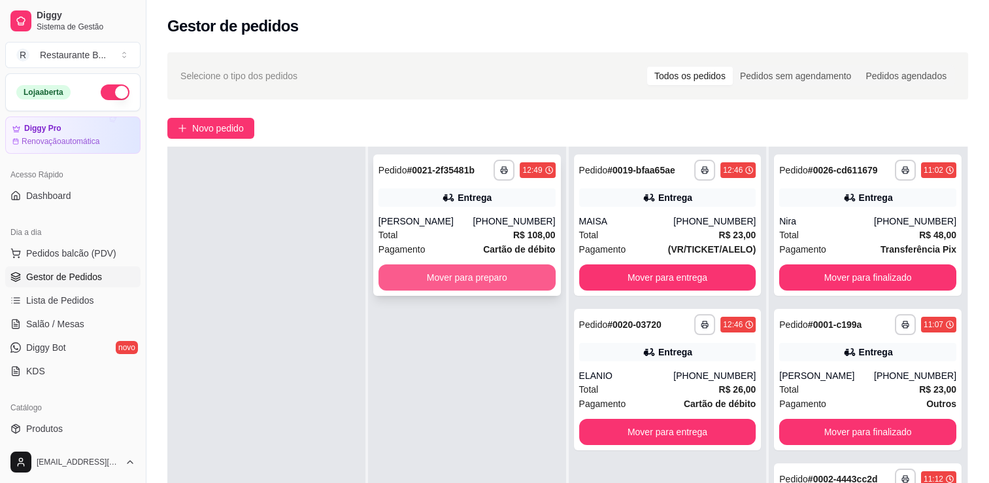
click at [528, 264] on button "Mover para preparo" at bounding box center [467, 277] width 177 height 26
